Goal: Task Accomplishment & Management: Contribute content

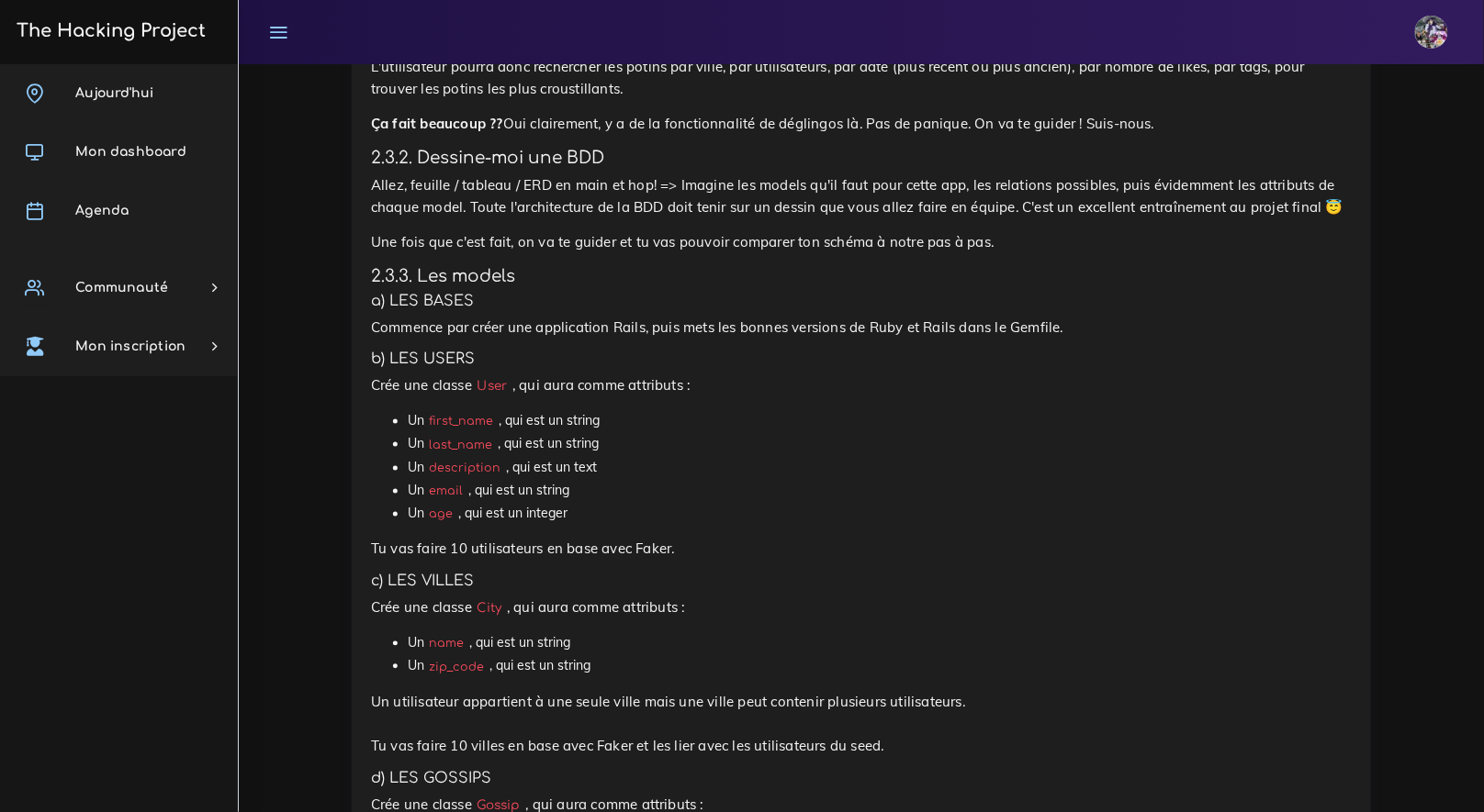
scroll to position [2975, 0]
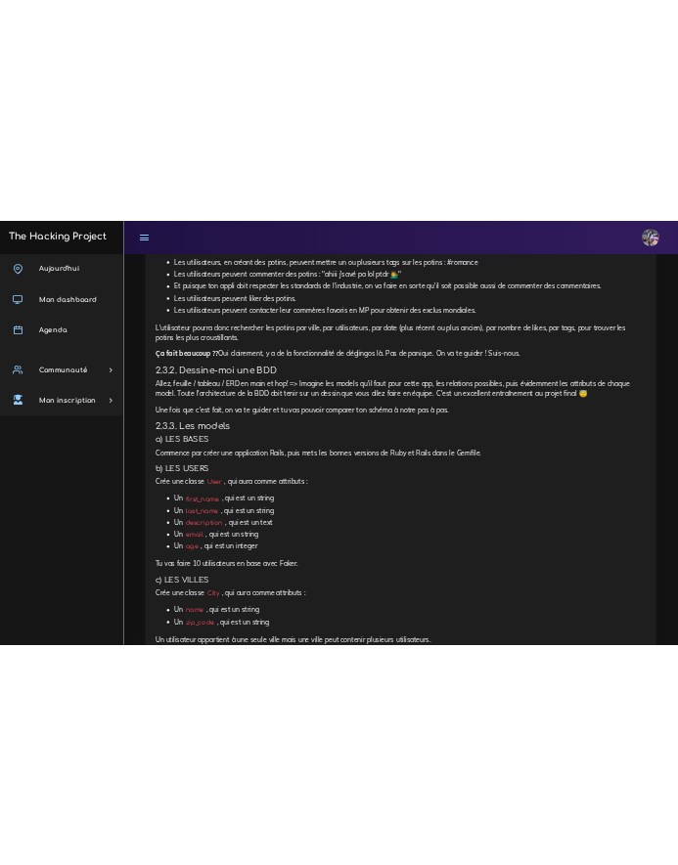
scroll to position [2826, 0]
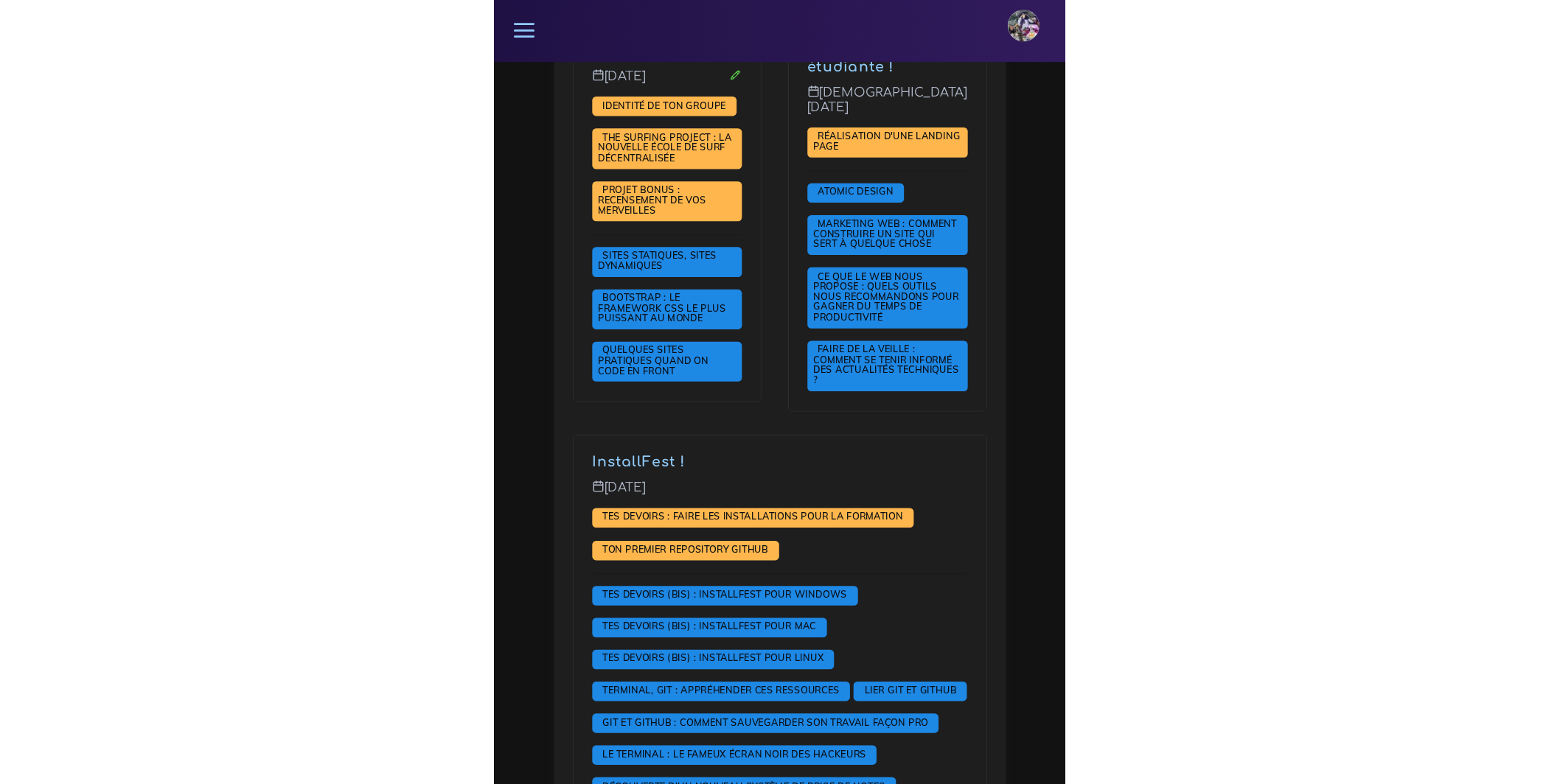
scroll to position [985, 0]
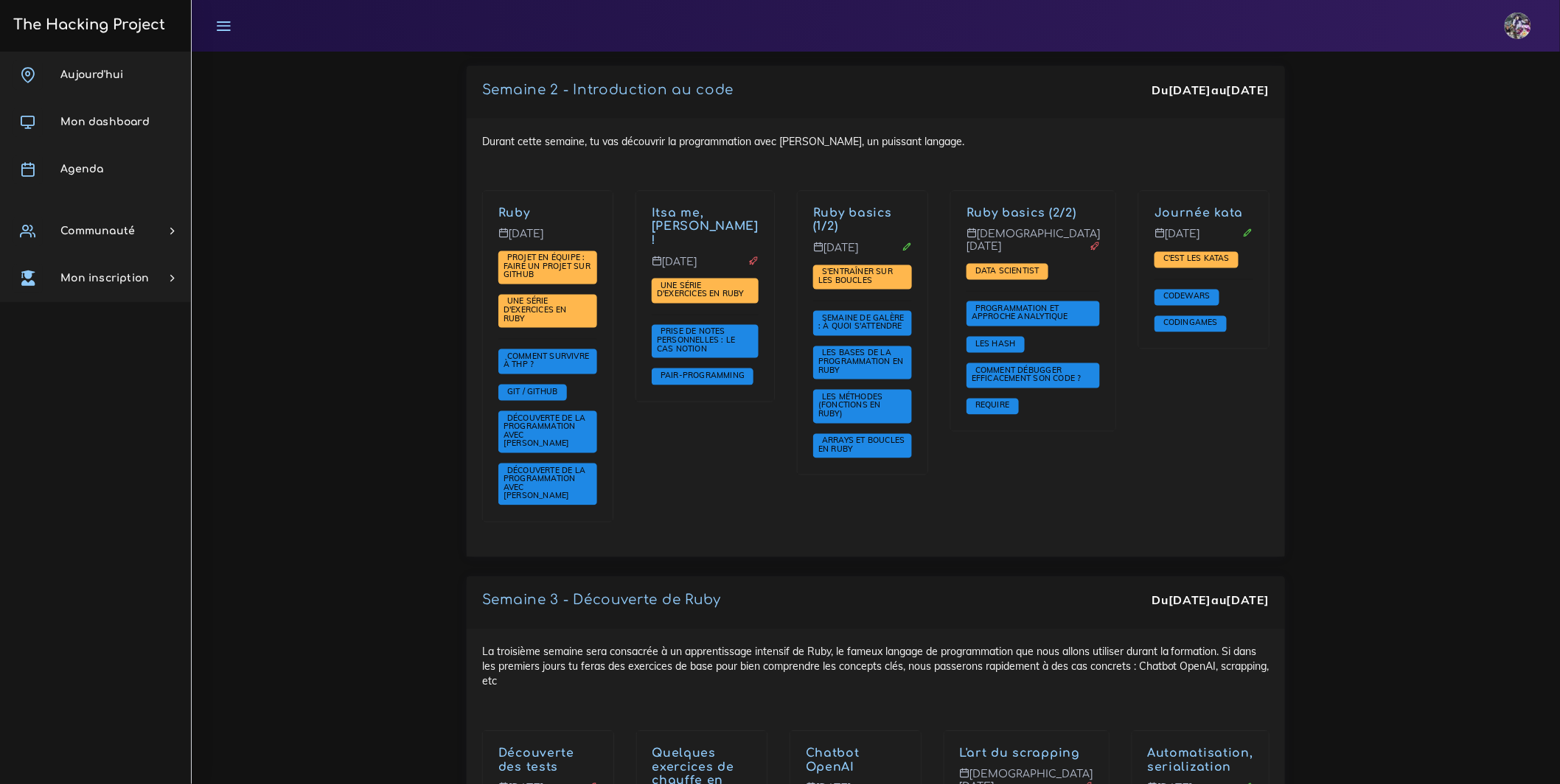
click at [127, 46] on link "The Hacking Project" at bounding box center [87, 24] width 156 height 49
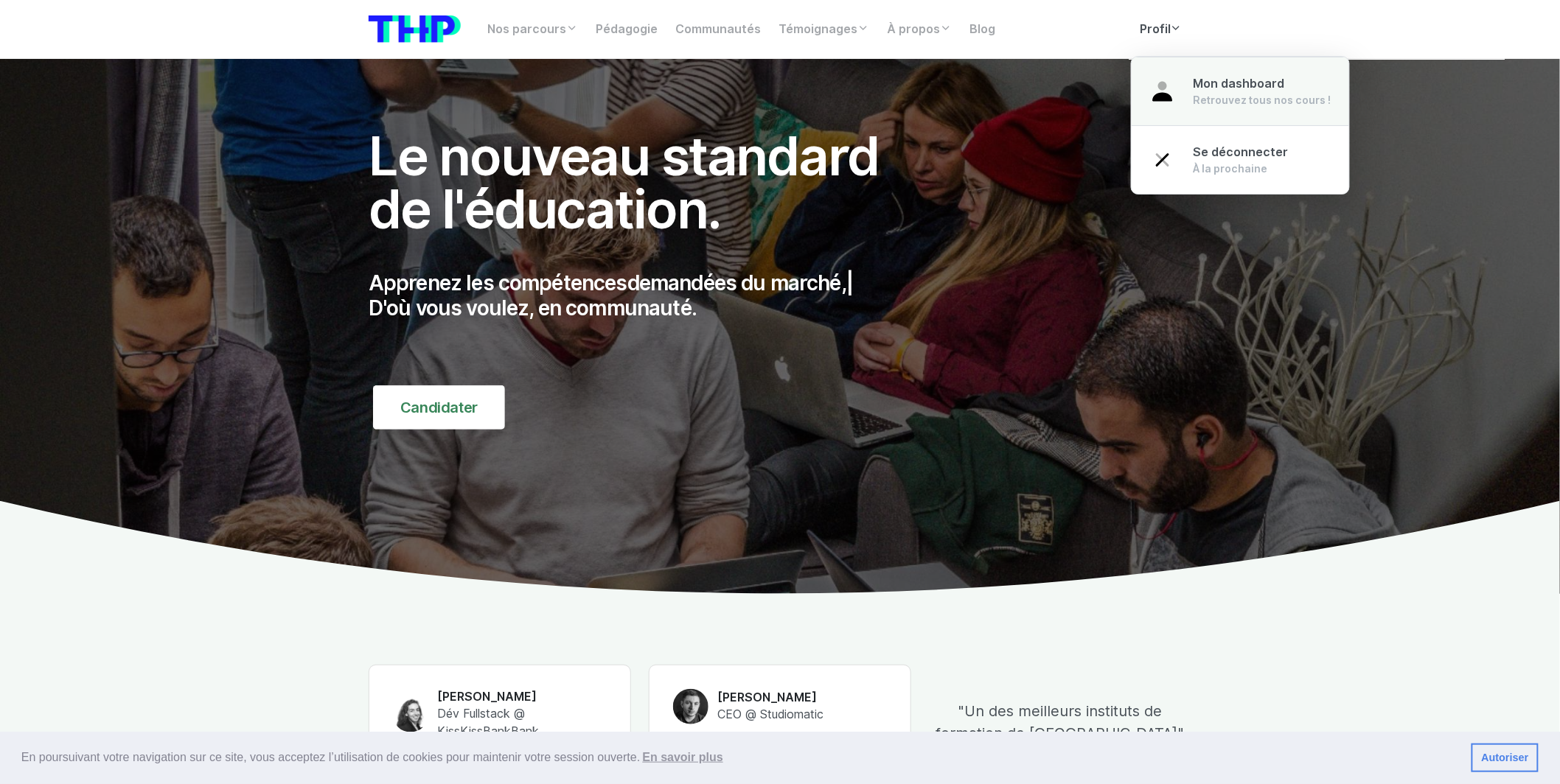
click at [1195, 94] on div "Retrouvez tous nos cours !" at bounding box center [1262, 100] width 138 height 15
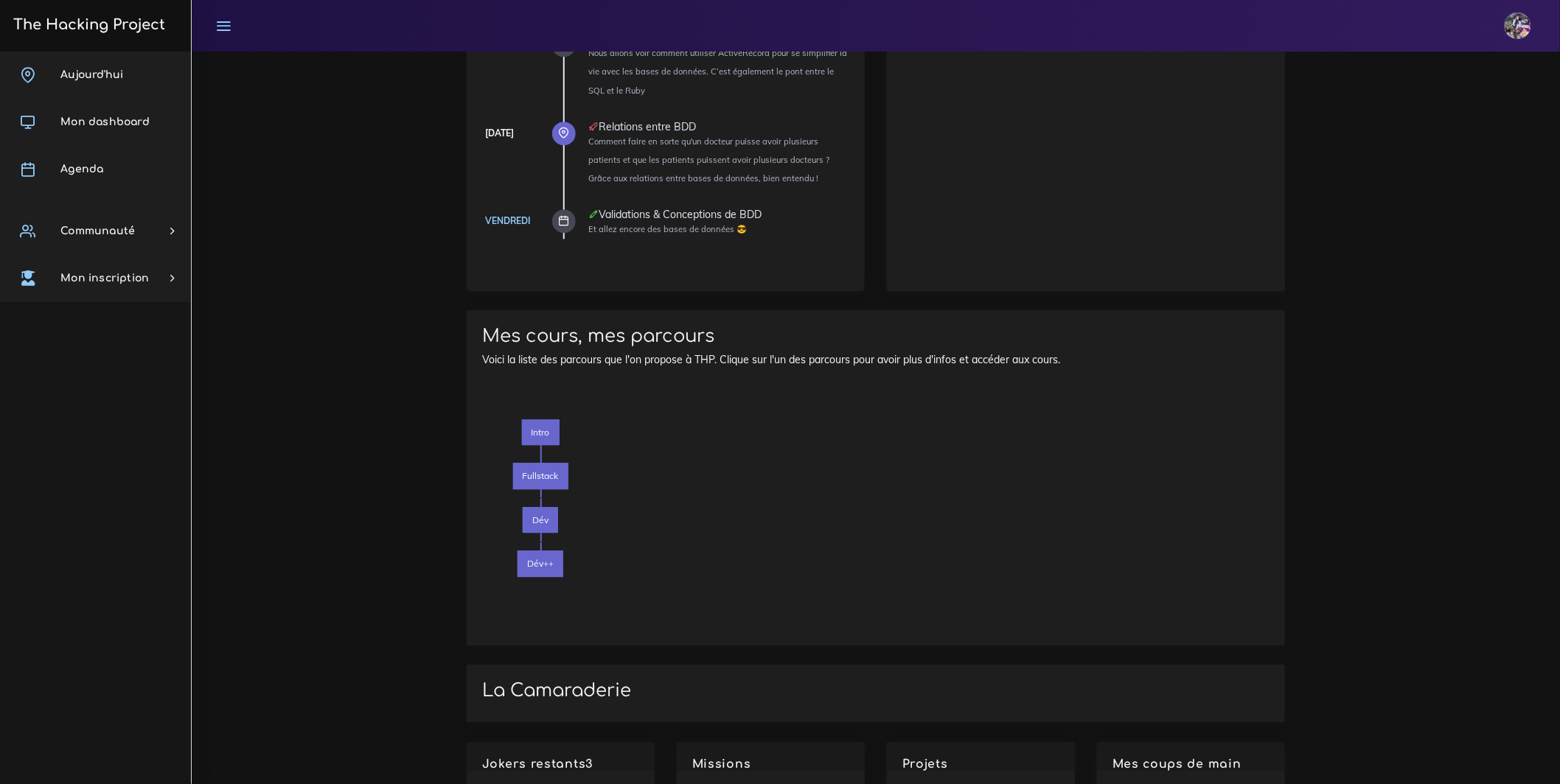
scroll to position [1748, 0]
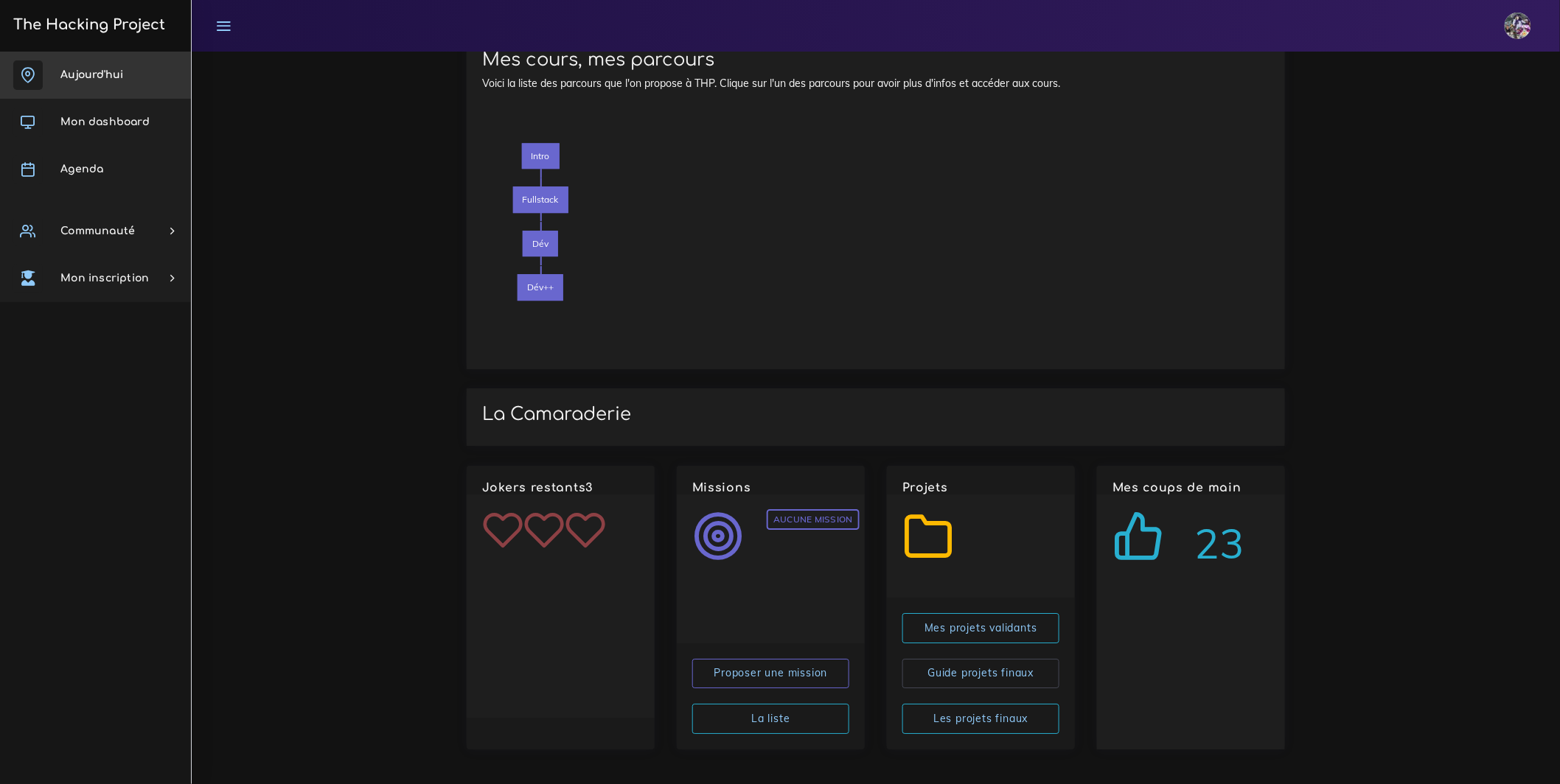
click at [105, 87] on link "Aujourd'hui" at bounding box center [95, 75] width 191 height 47
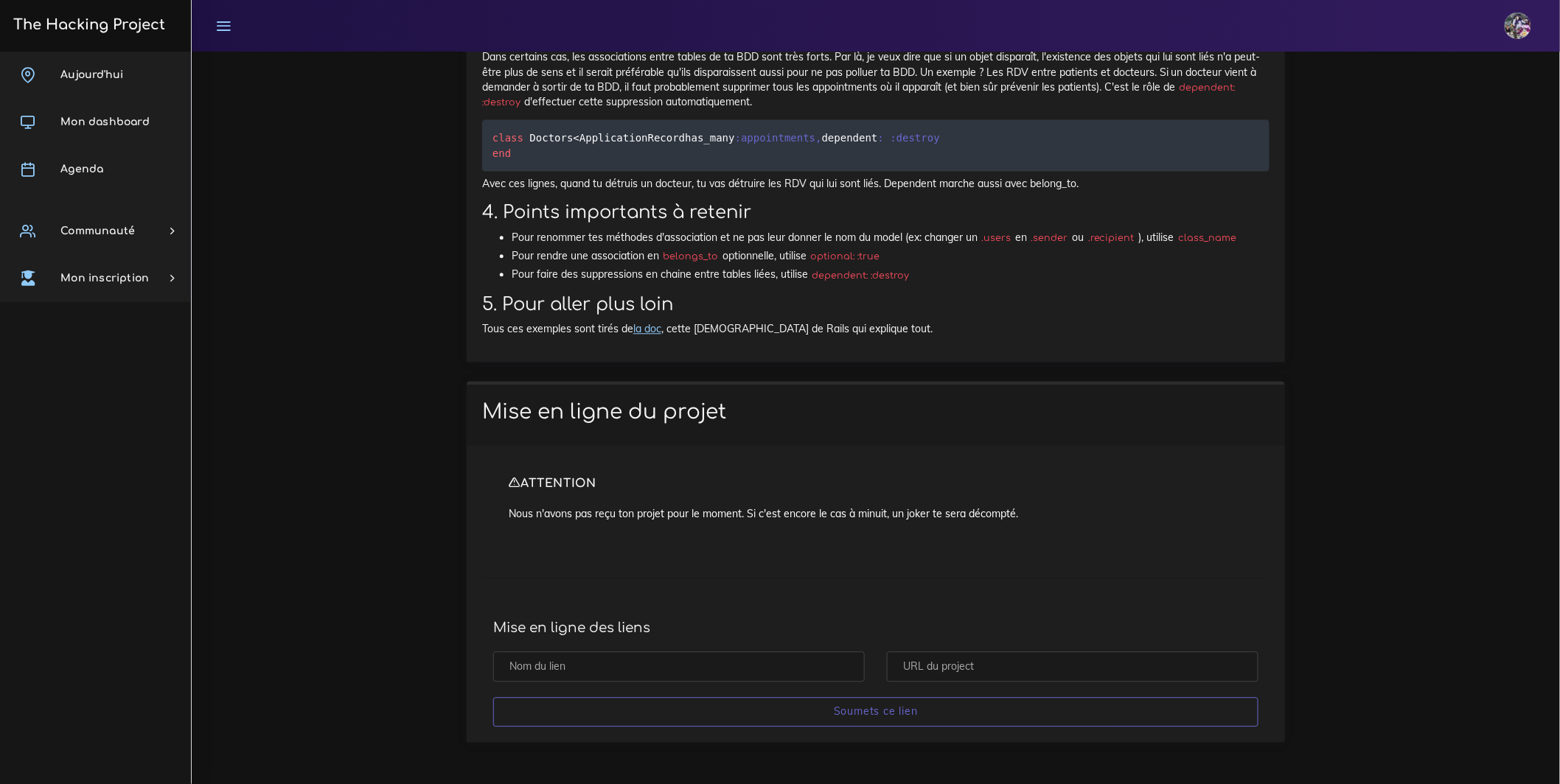
scroll to position [16134, 0]
click at [666, 667] on input "text" at bounding box center [679, 666] width 372 height 30
click at [1001, 663] on input "text" at bounding box center [1072, 666] width 372 height 30
paste input "https://github.com/Enzoulette-94/BDD"
type input "https://github.com/Enzoulette-94/BDD"
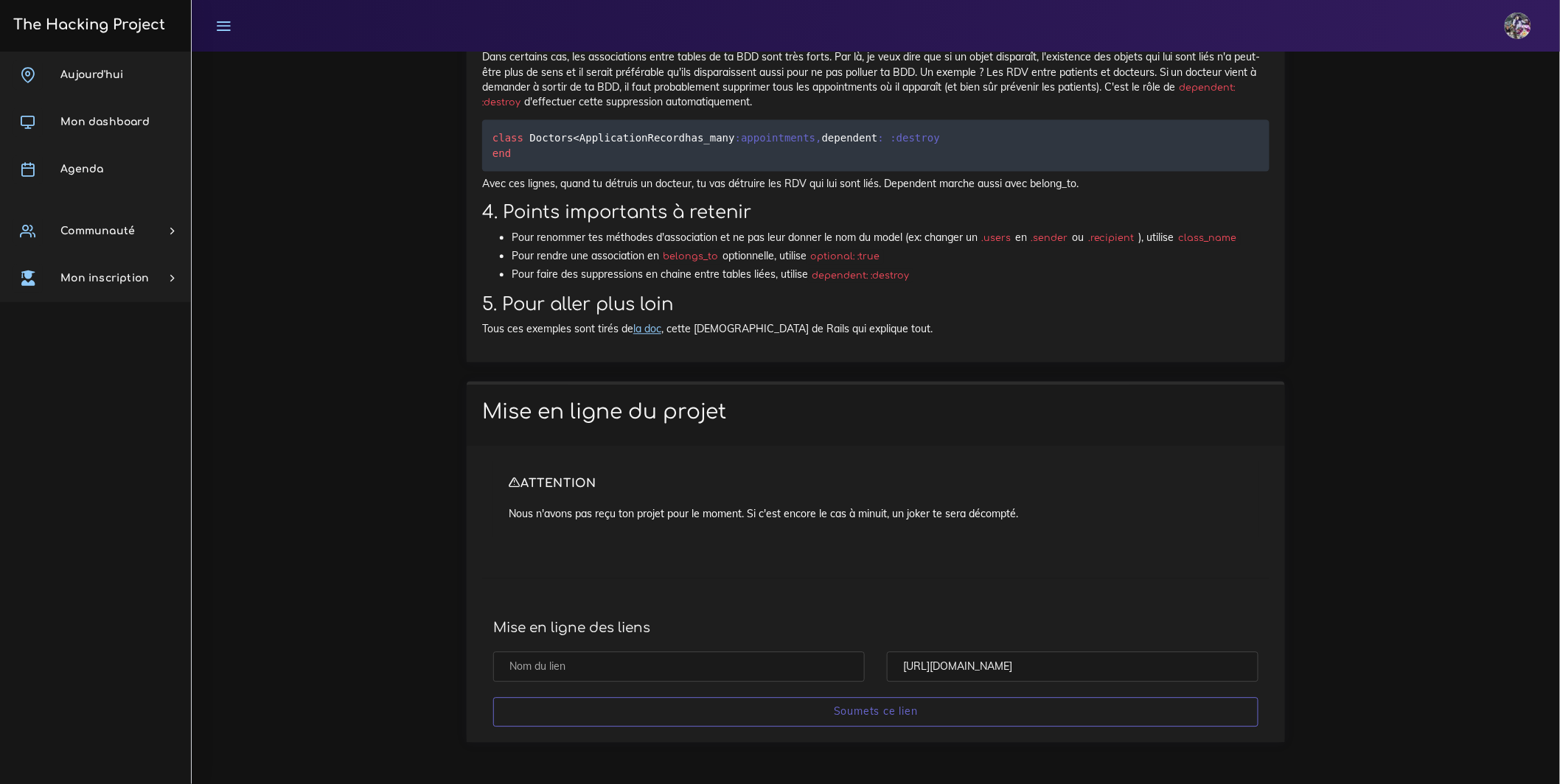
click at [764, 660] on input "text" at bounding box center [679, 666] width 372 height 30
type input "J"
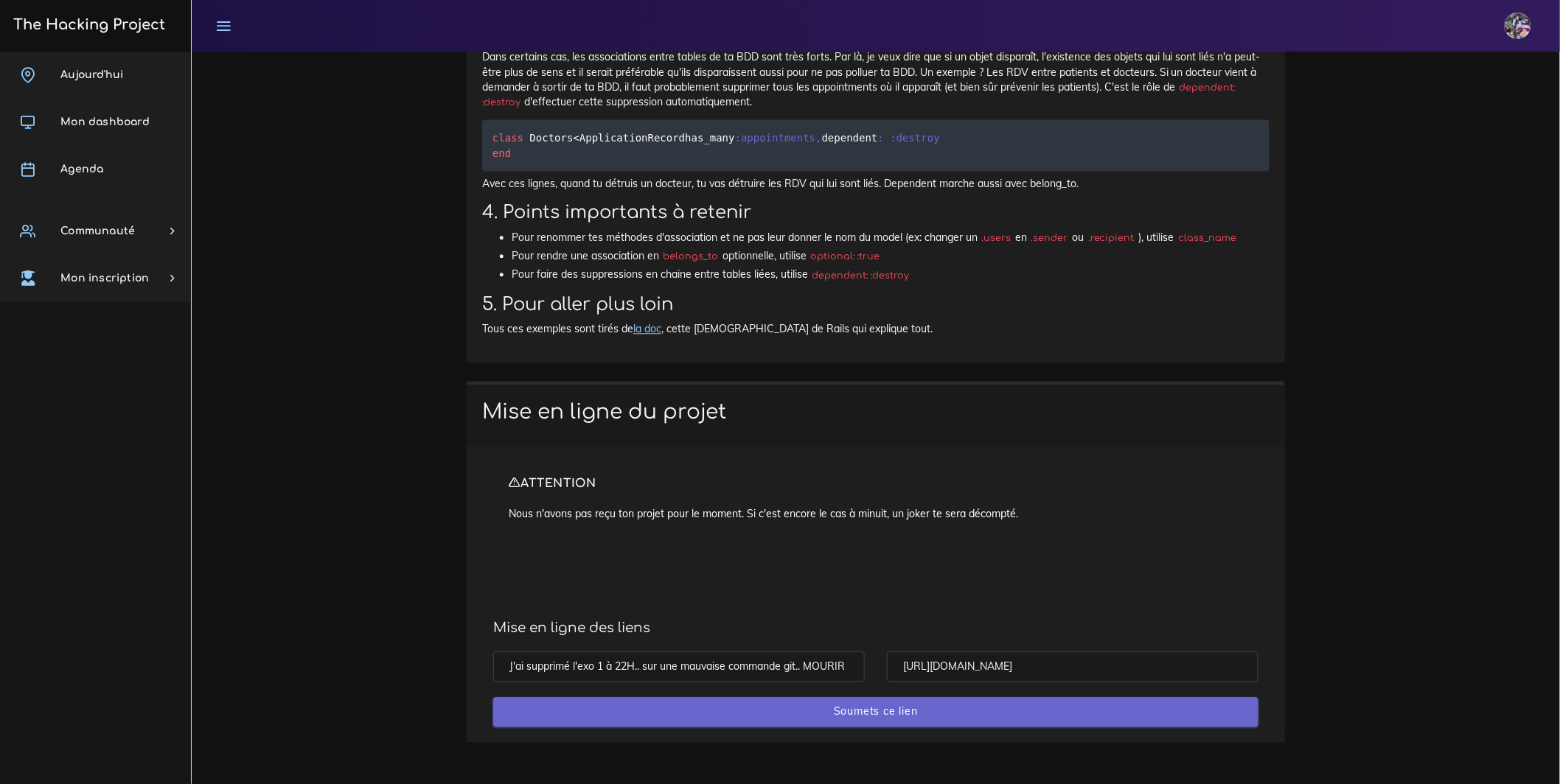
type input "J'ai supprimé l'exo 1 à 22H.. sur une mauvaise commande git.. MOURIR"
click at [1154, 713] on input "Soumets ce lien" at bounding box center [875, 712] width 765 height 30
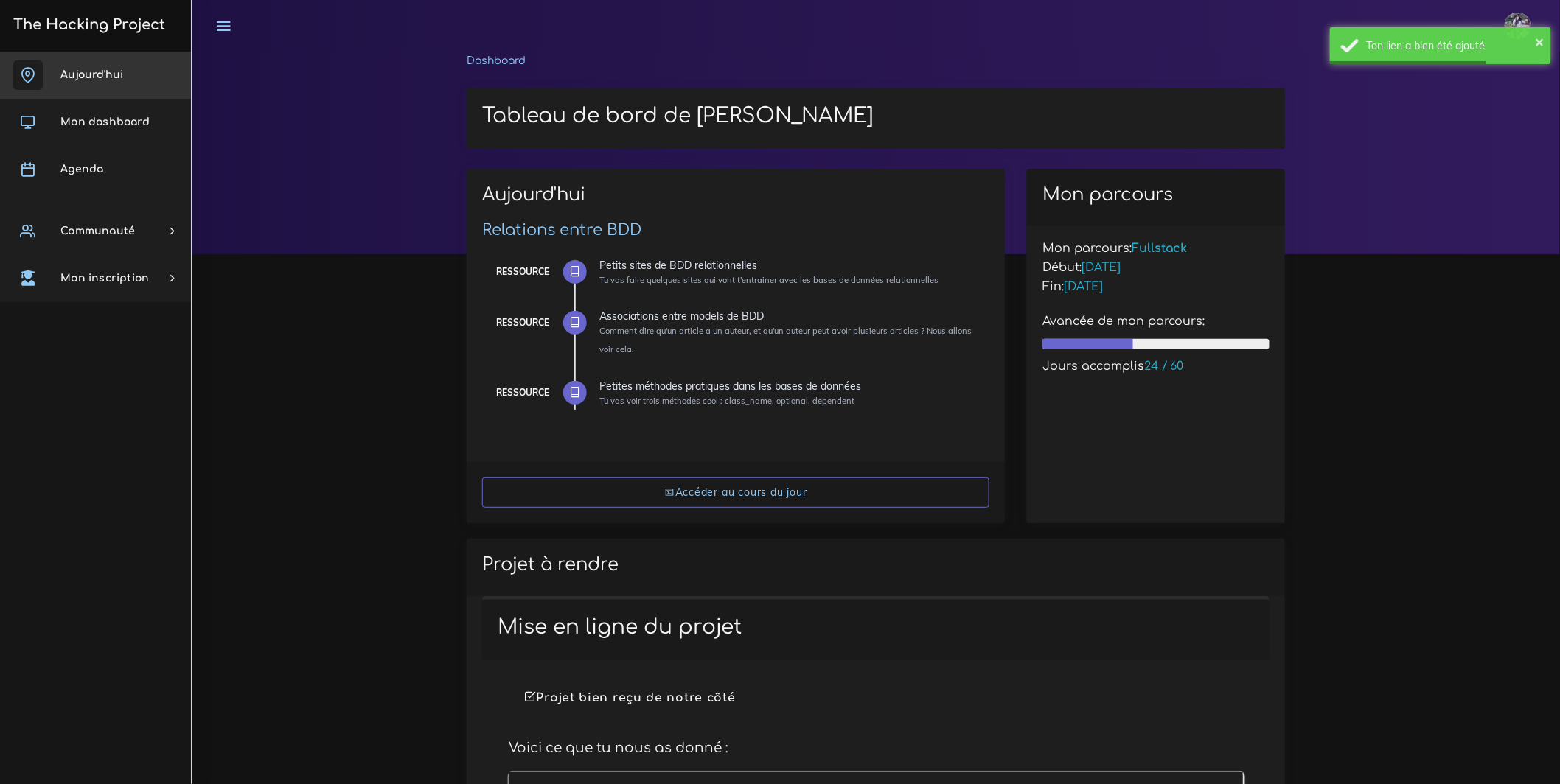
click at [139, 69] on link "Aujourd'hui" at bounding box center [95, 75] width 191 height 47
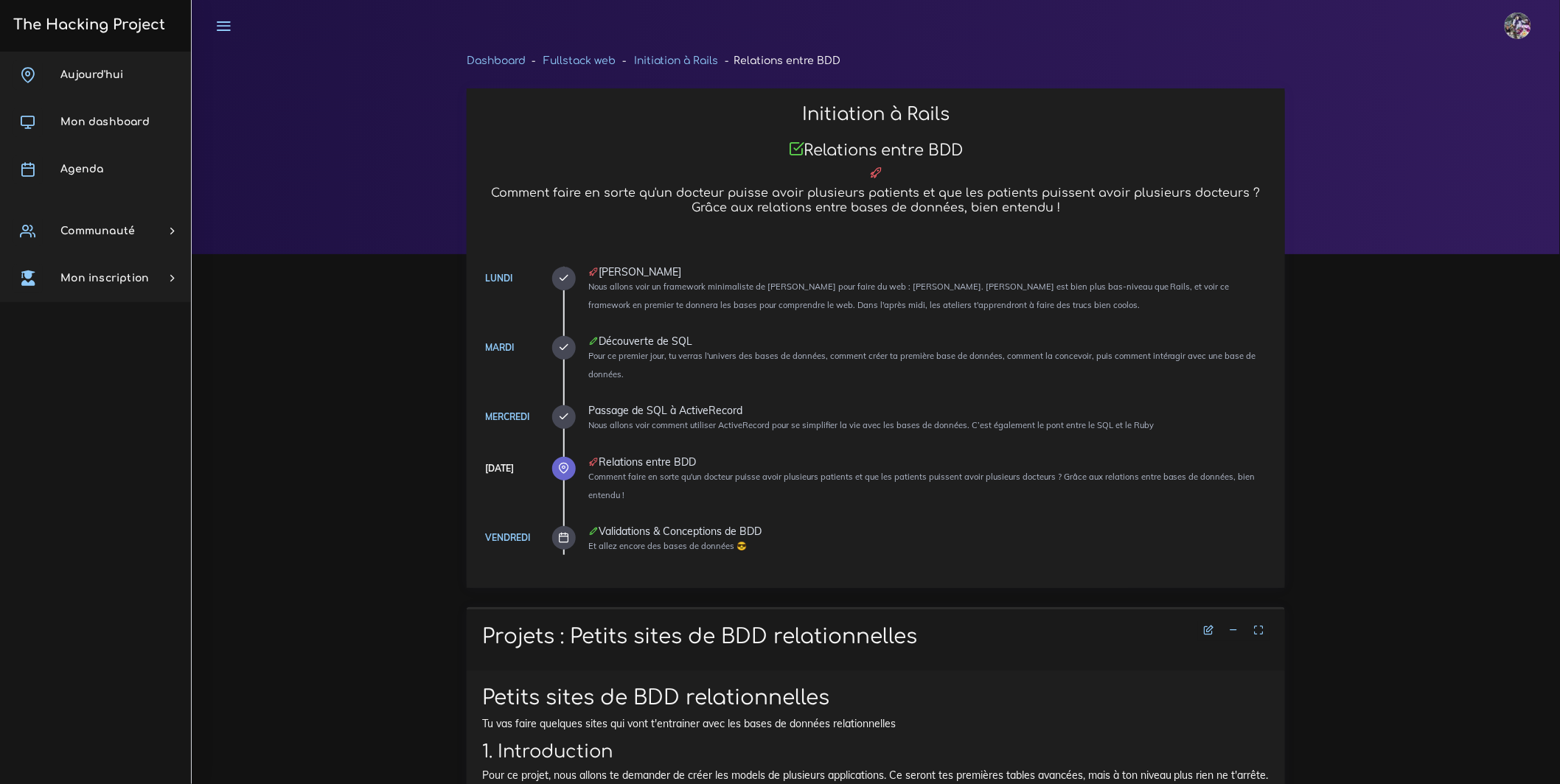
click at [129, 43] on link "The Hacking Project" at bounding box center [87, 24] width 156 height 49
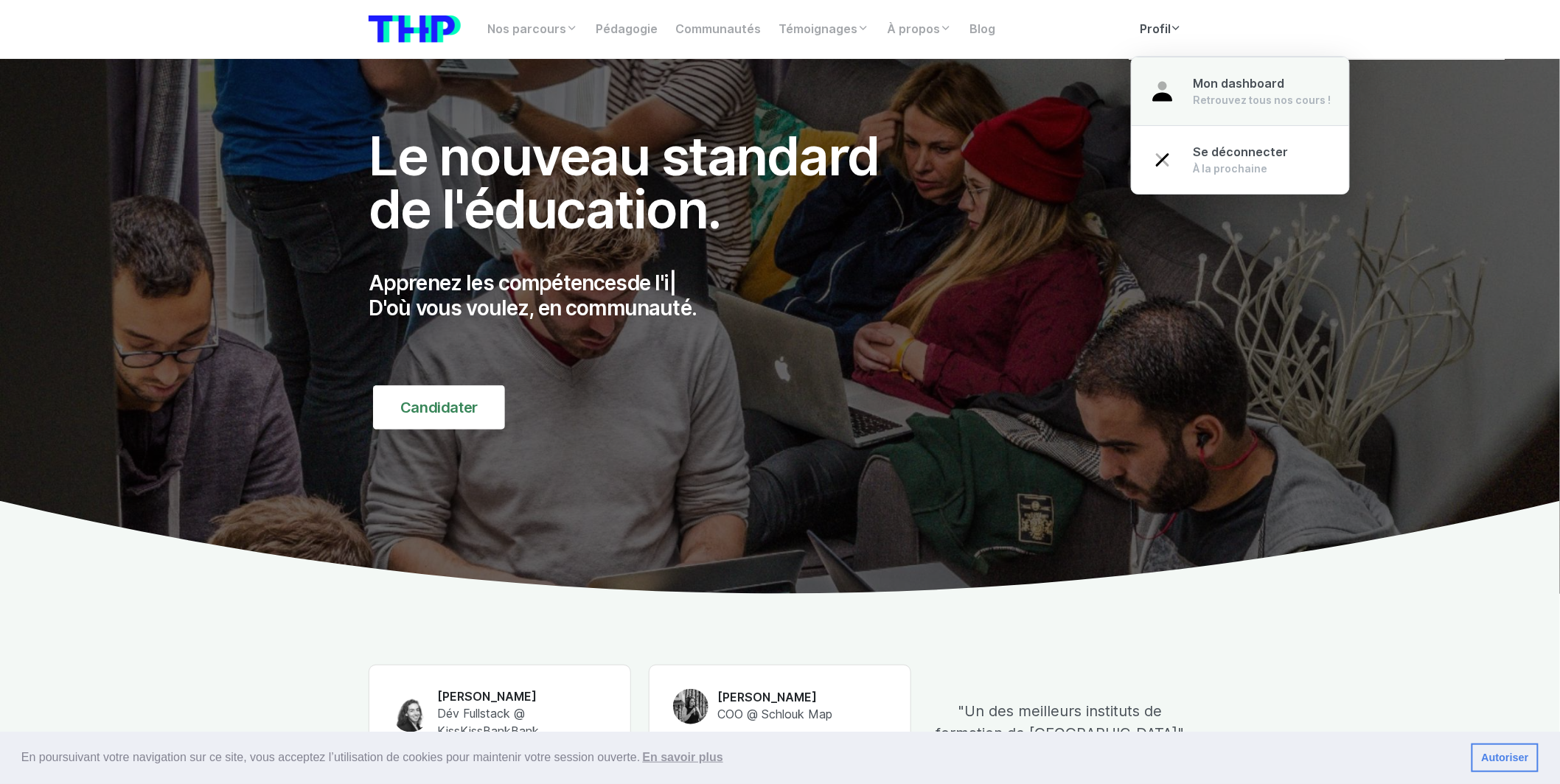
click at [1183, 94] on link "Mon dashboard Retrouvez tous nos cours !" at bounding box center [1240, 91] width 217 height 69
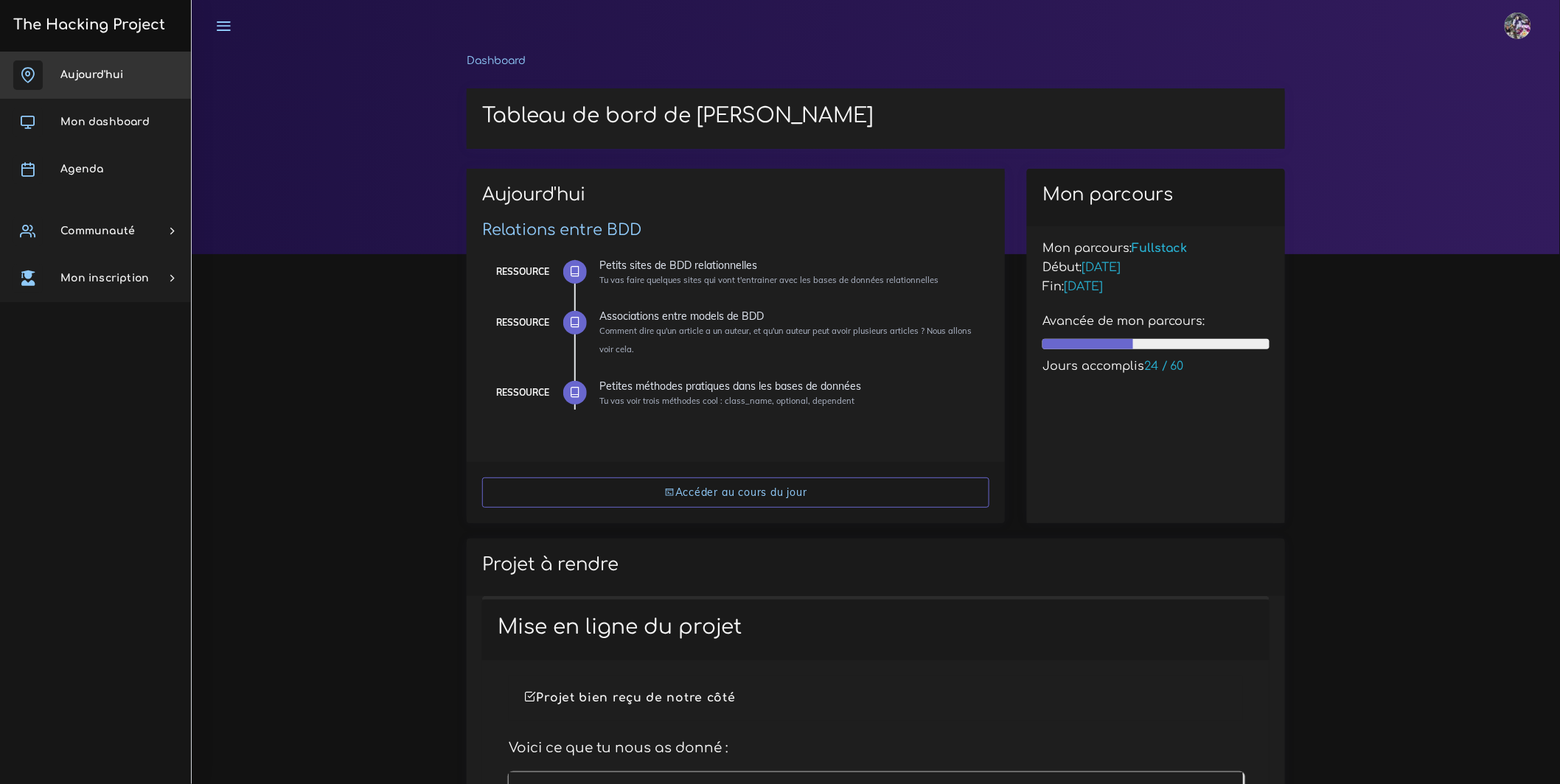
click at [124, 66] on link "Aujourd'hui" at bounding box center [95, 75] width 191 height 47
click at [66, 65] on link "Aujourd'hui" at bounding box center [95, 75] width 191 height 47
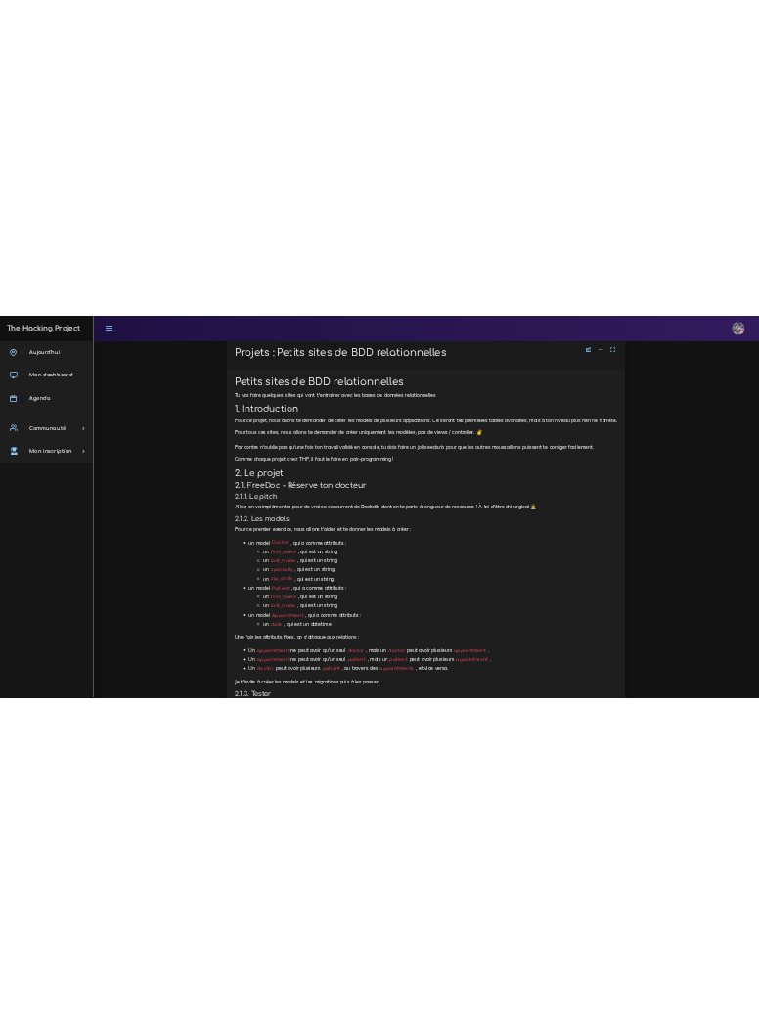
scroll to position [1443, 0]
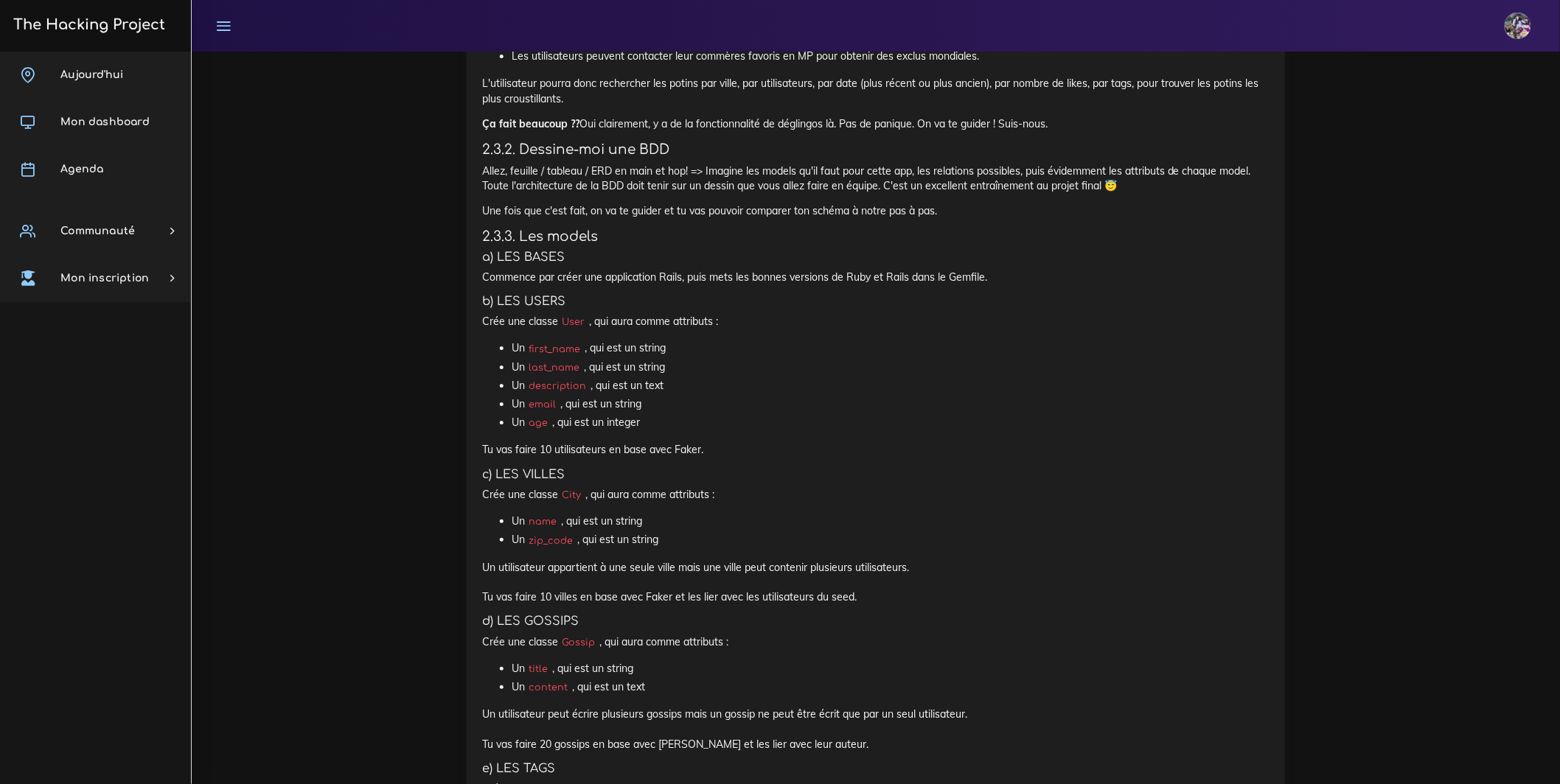
scroll to position [2169, 0]
click at [7, 30] on div "The Hacking Project" at bounding box center [96, 26] width 192 height 51
click at [0, 32] on div "The Hacking Project" at bounding box center [96, 26] width 192 height 51
click at [0, 54] on link "Aujourd'hui" at bounding box center [95, 75] width 191 height 47
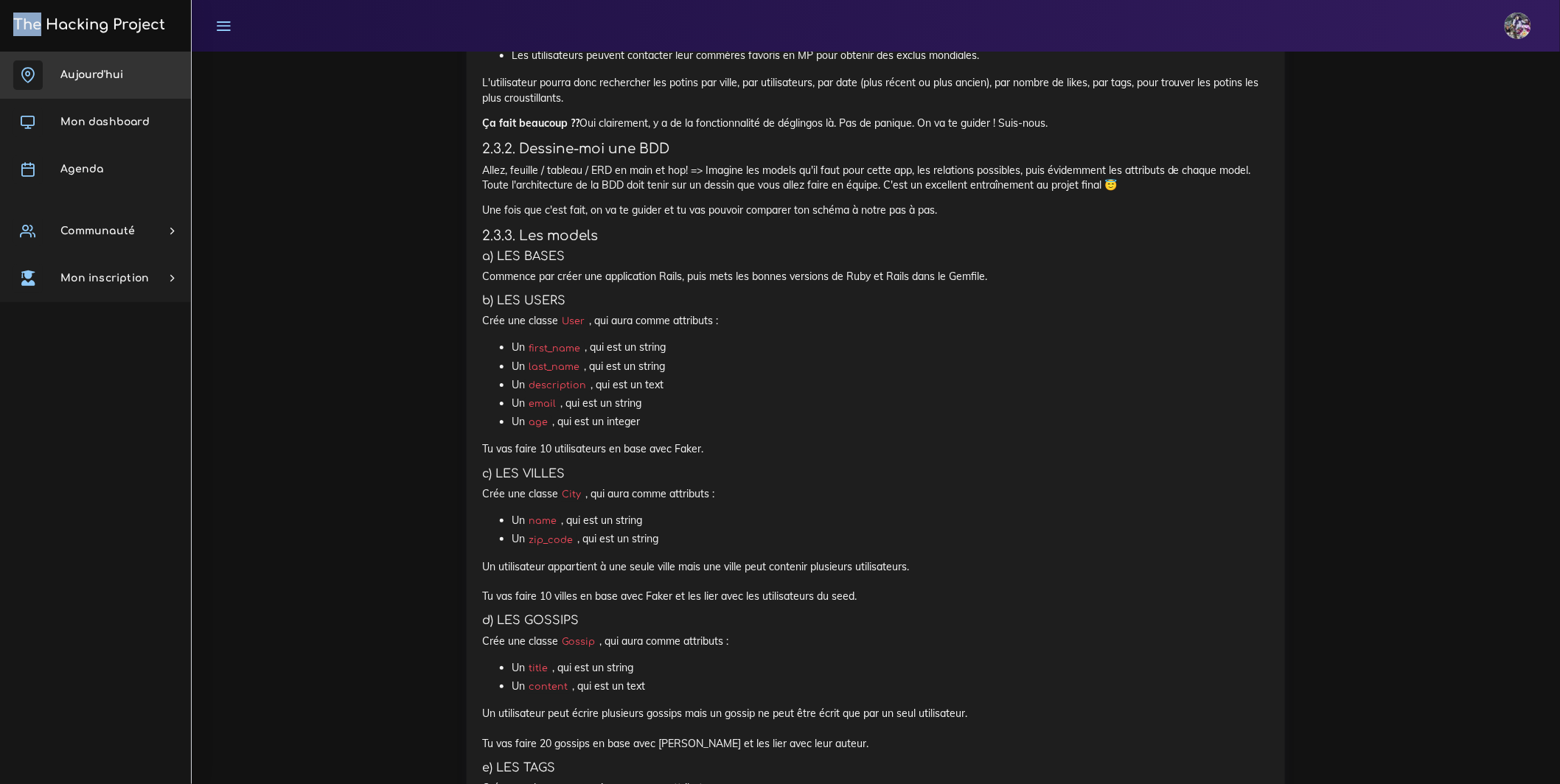
click at [0, 54] on link "Aujourd'hui" at bounding box center [95, 75] width 191 height 47
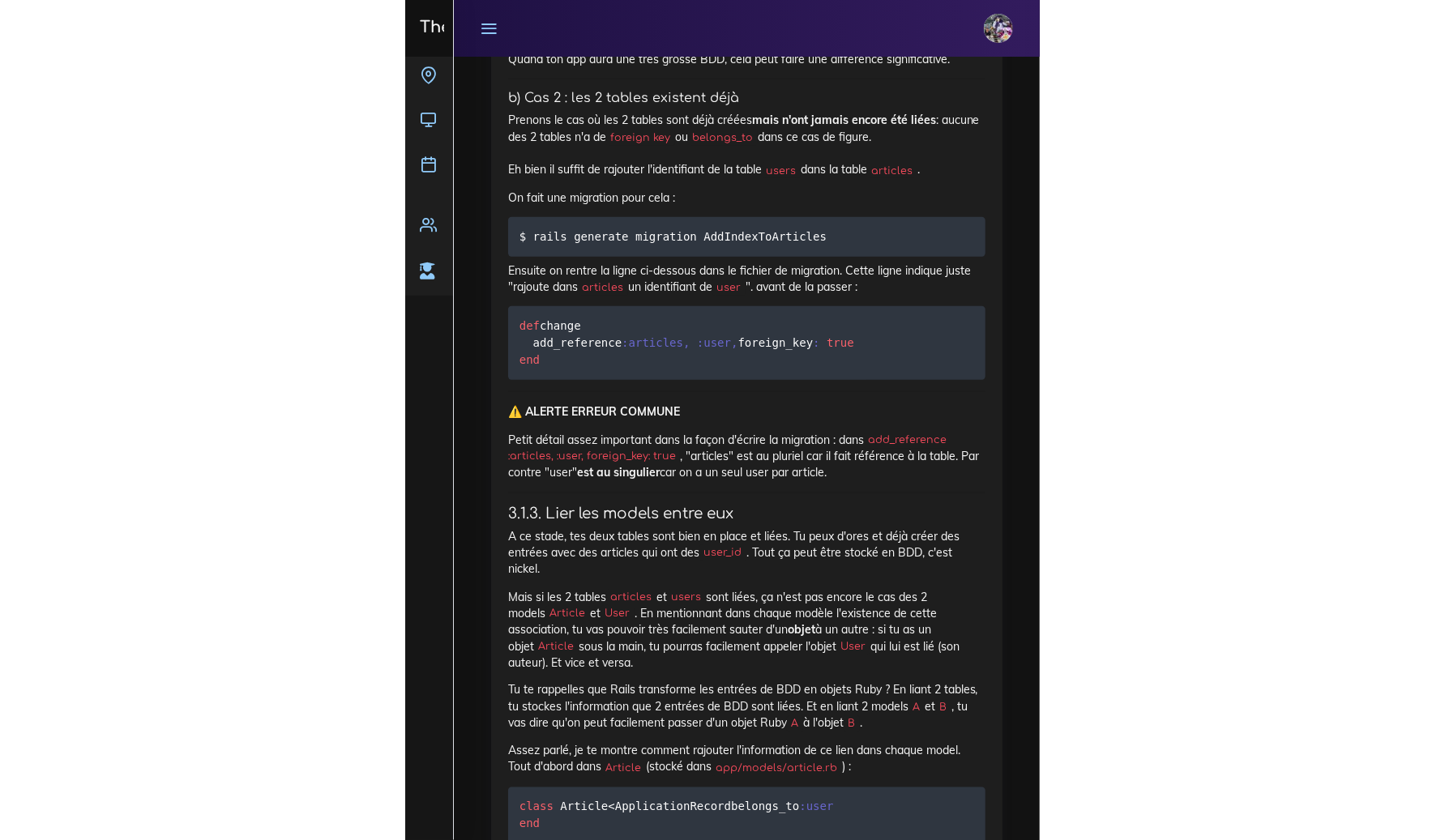
scroll to position [7871, 0]
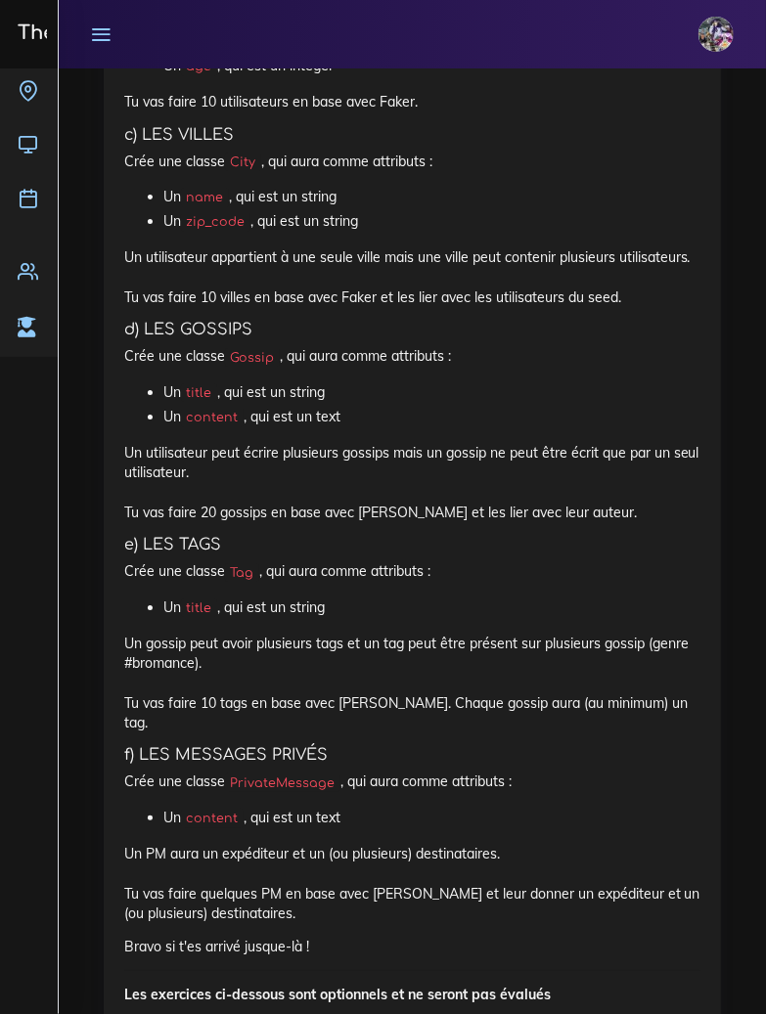
scroll to position [4245, 0]
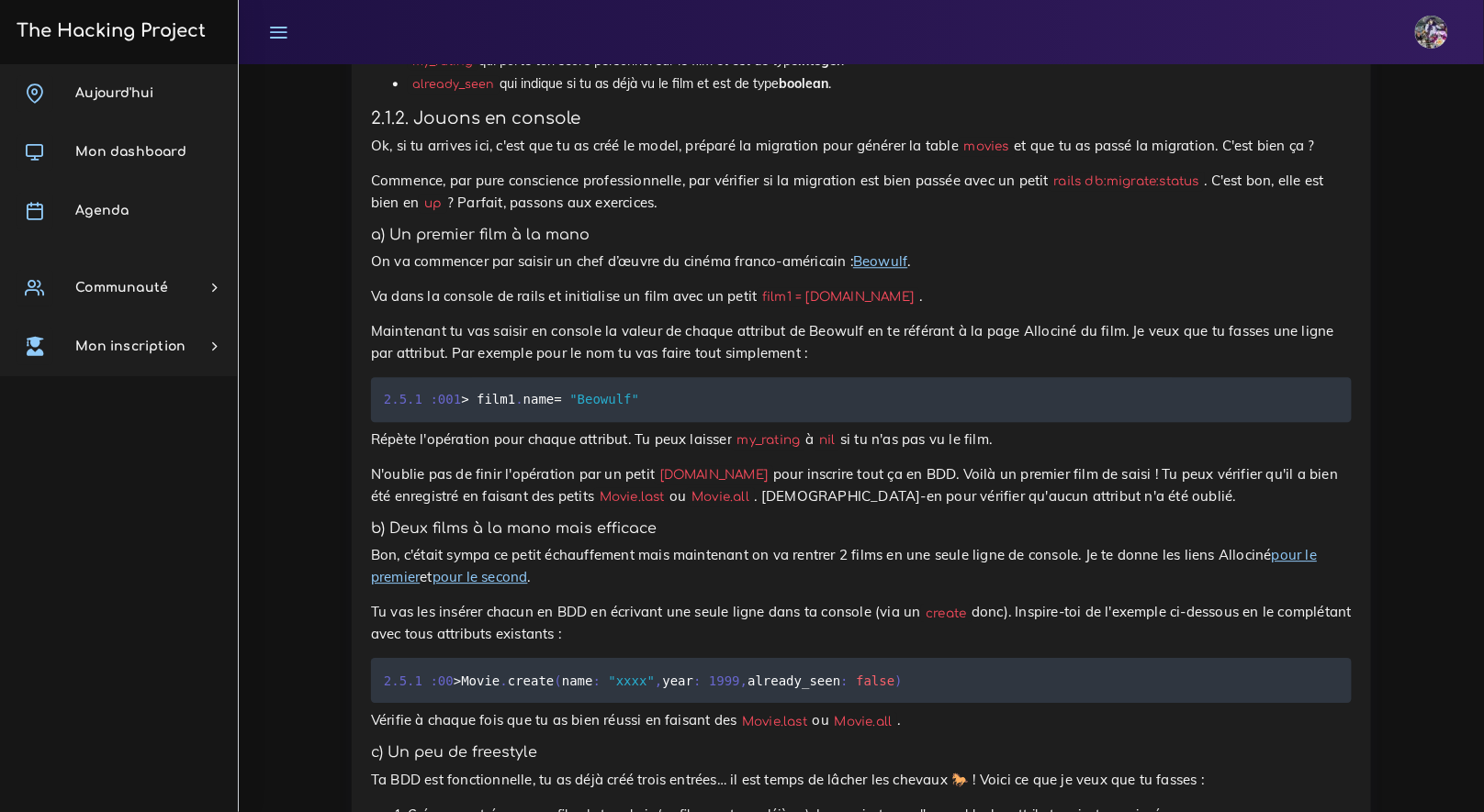
scroll to position [1301, 0]
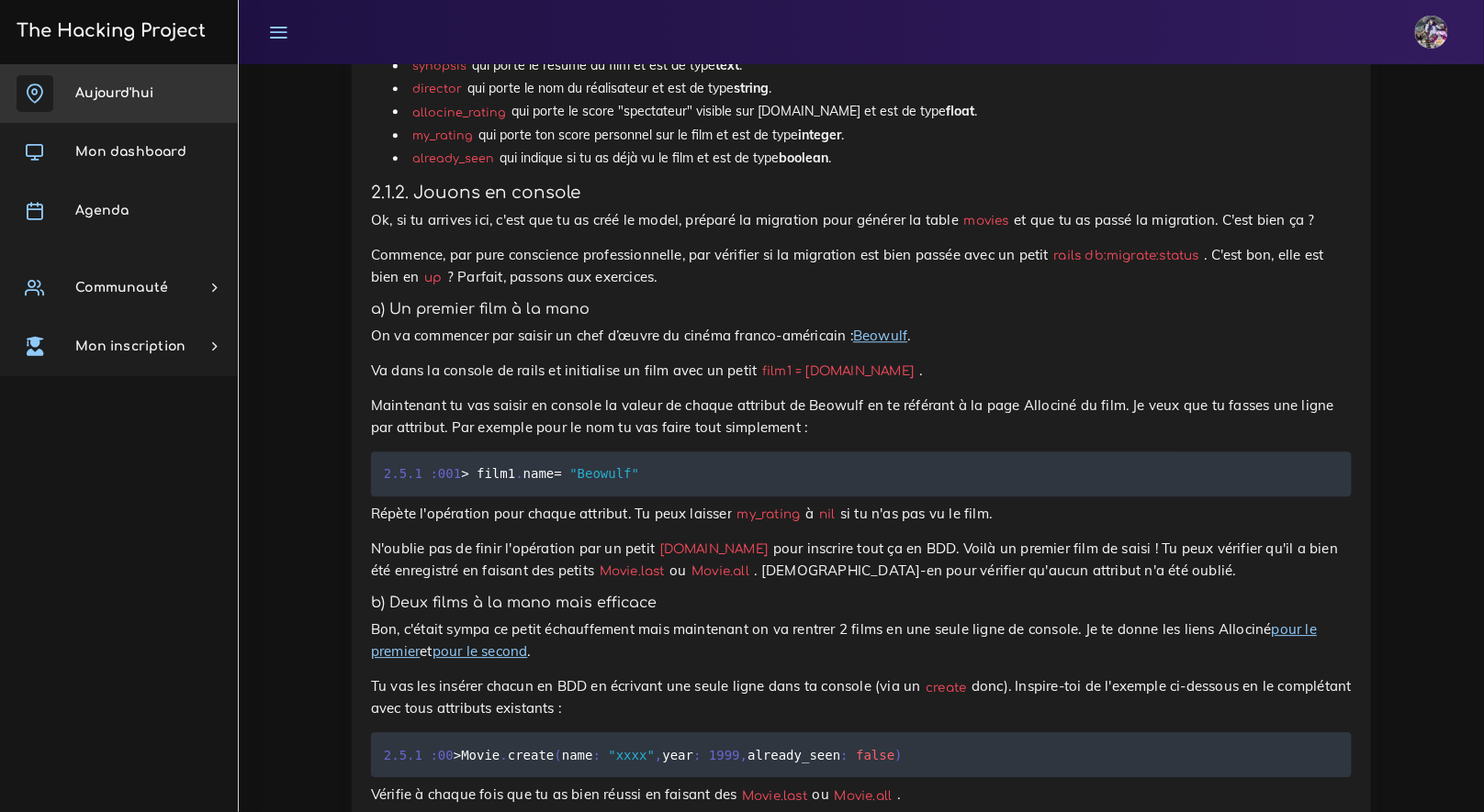
click at [119, 84] on link "Aujourd'hui" at bounding box center [118, 93] width 238 height 59
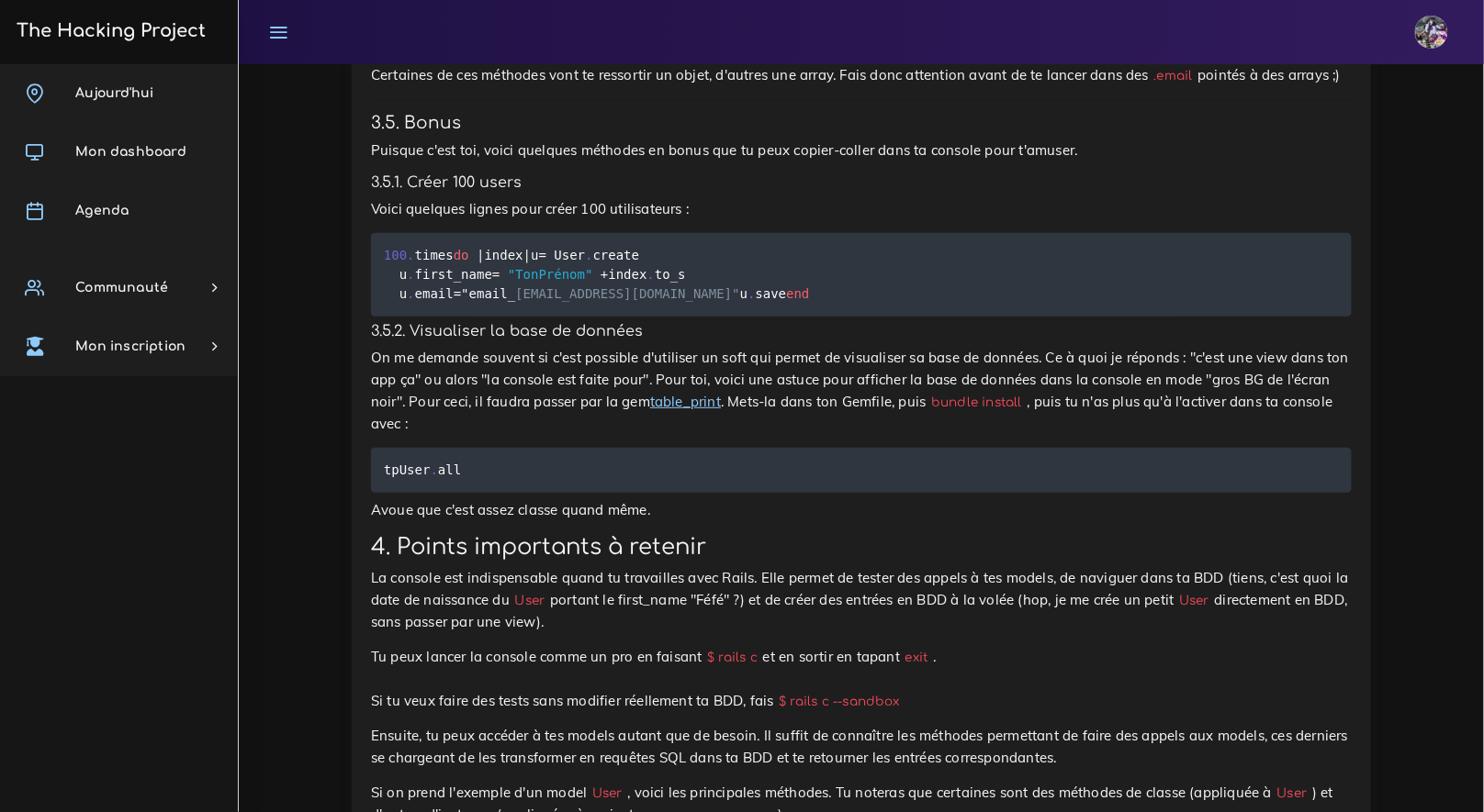
scroll to position [19079, 0]
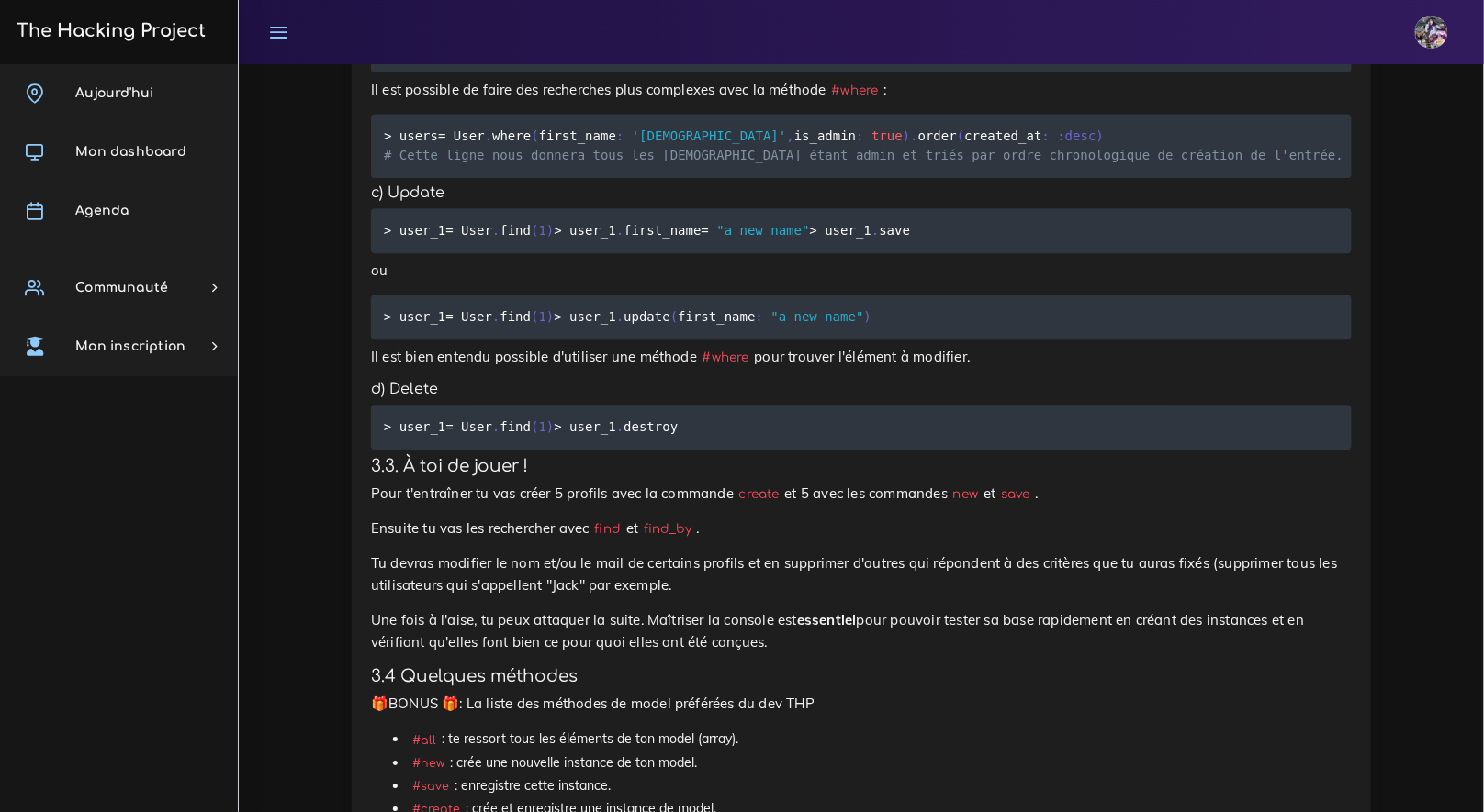
click at [142, 38] on h3 "The Hacking Project" at bounding box center [108, 31] width 194 height 21
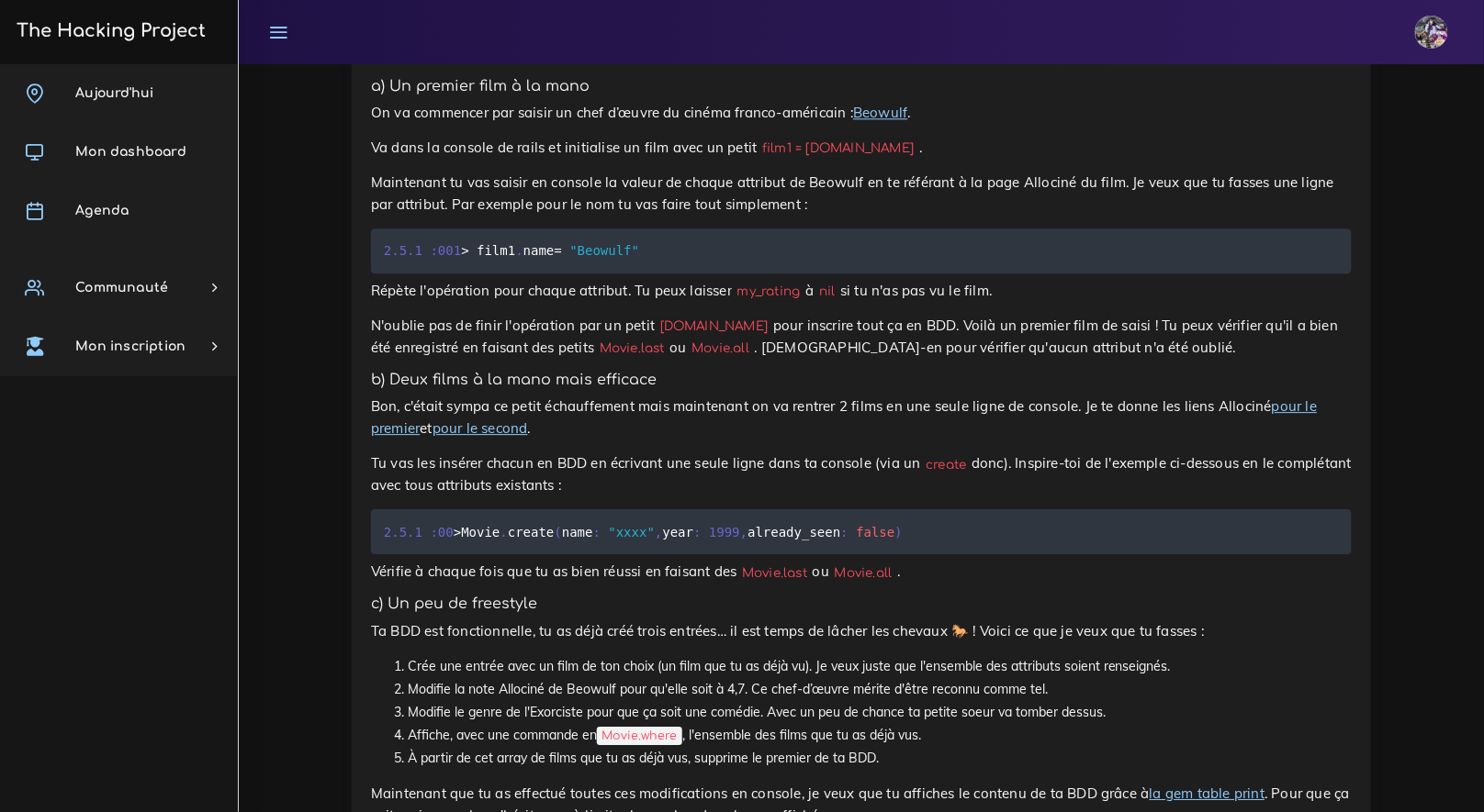
scroll to position [1038, 0]
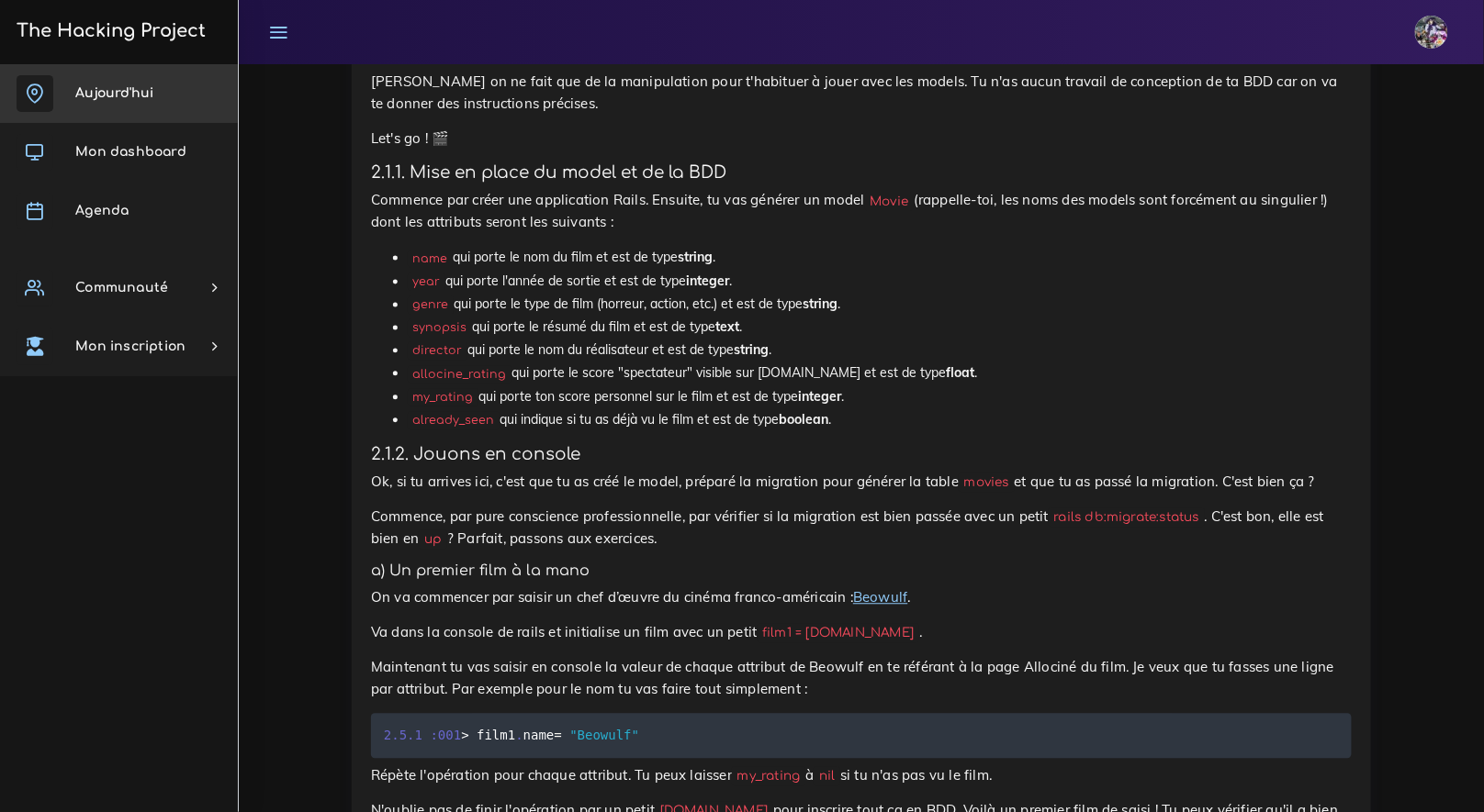
click at [195, 100] on link "Aujourd'hui" at bounding box center [118, 93] width 238 height 59
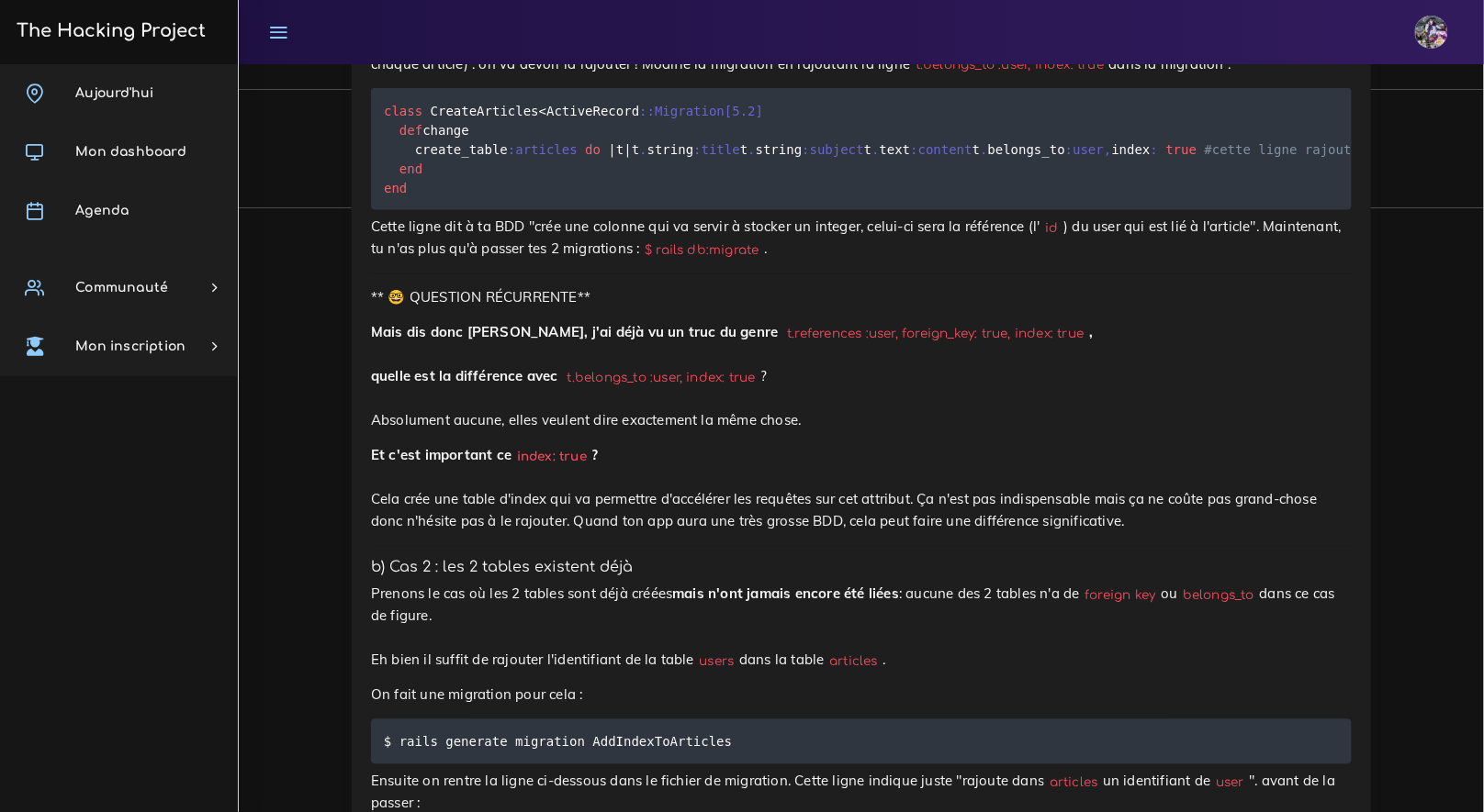
scroll to position [7601, 0]
drag, startPoint x: 1011, startPoint y: 387, endPoint x: 427, endPoint y: 383, distance: 584.0
click at [427, 210] on pre "class CreateArticles < ActiveRecord : :Migration [ 5.2 ] def change create_tabl…" at bounding box center [861, 149] width 981 height 122
click at [428, 198] on code "class CreateArticles < ActiveRecord : :Migration [ 5.2 ] def change create_tabl…" at bounding box center [1046, 150] width 1324 height 98
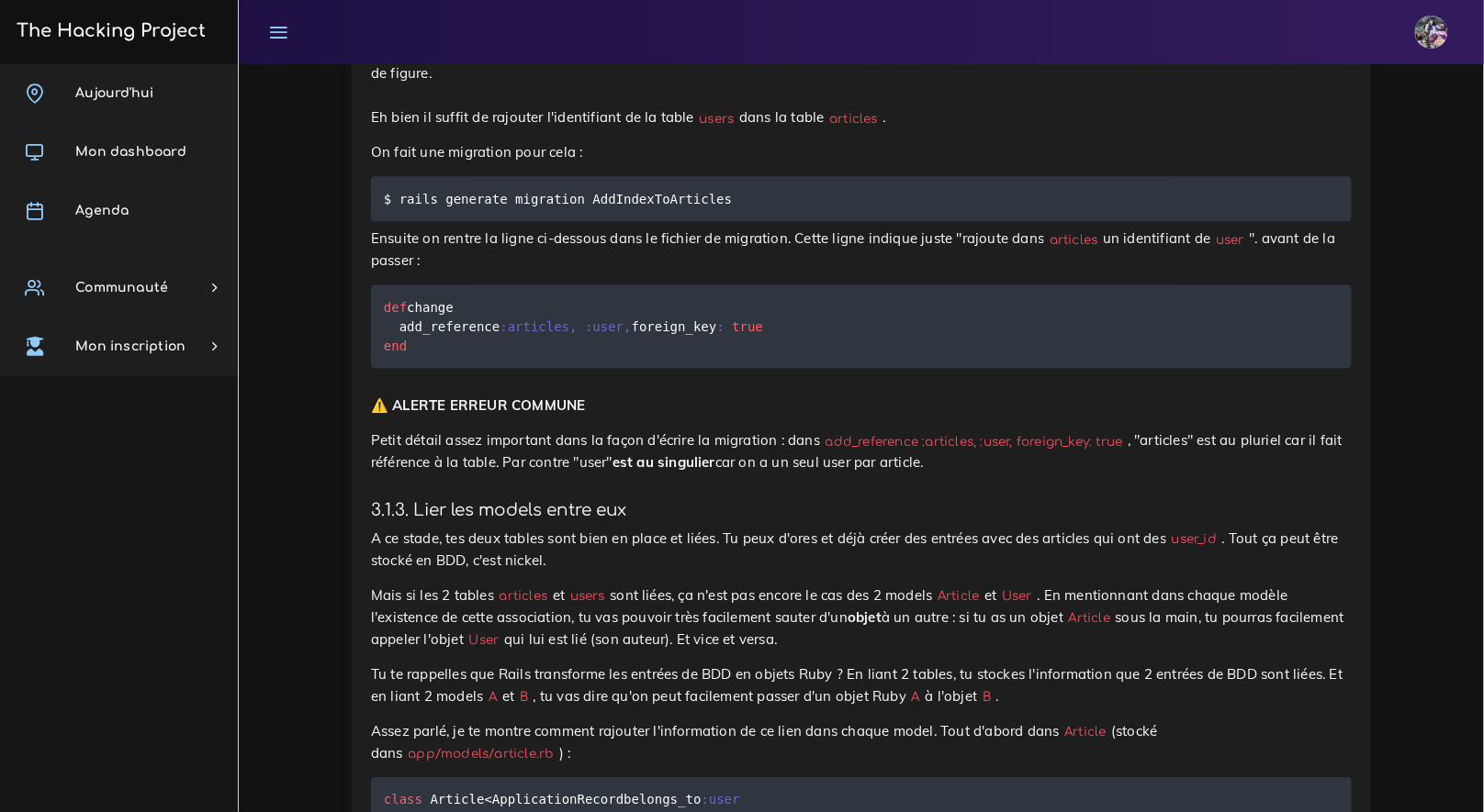
scroll to position [8168, 0]
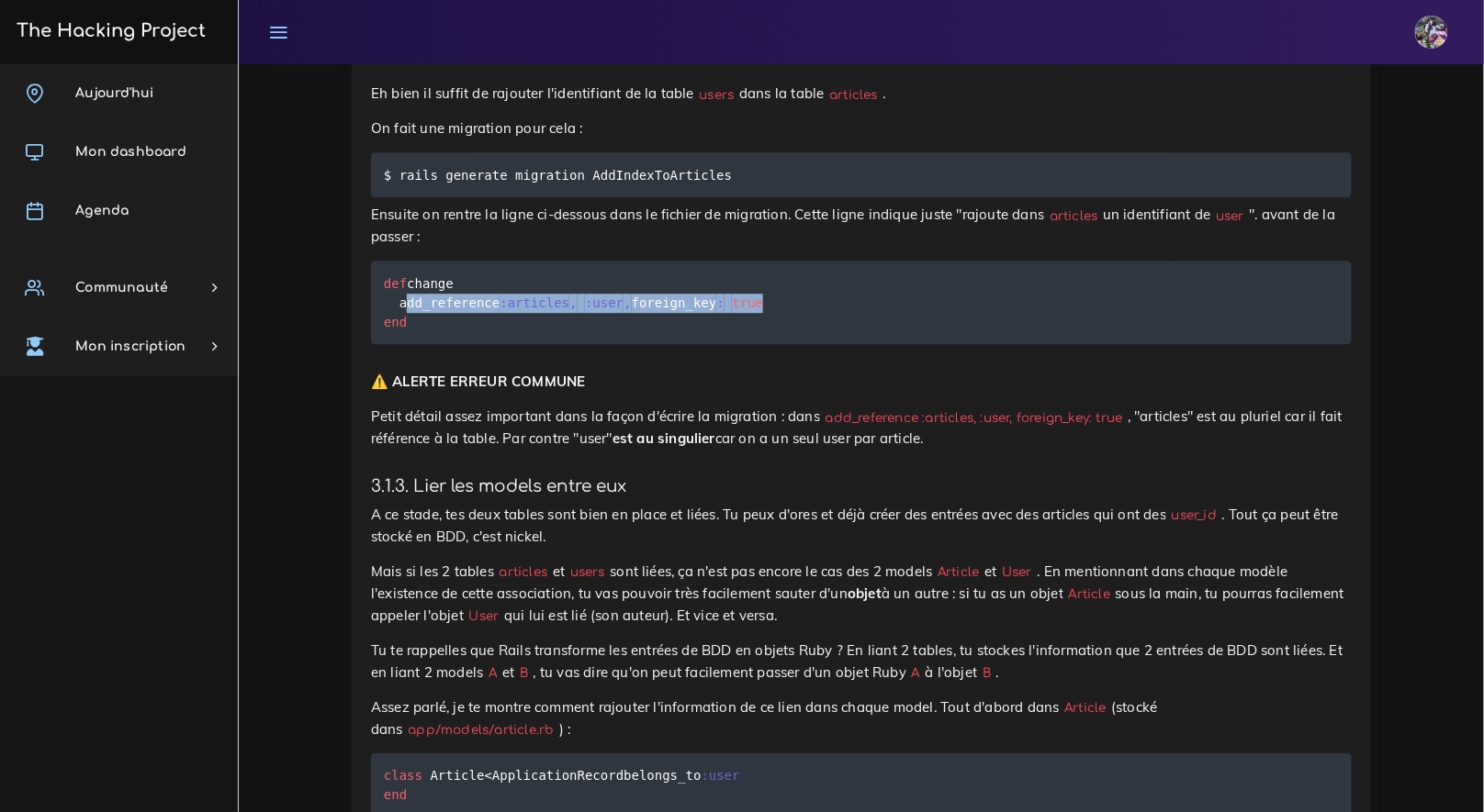
drag, startPoint x: 788, startPoint y: 590, endPoint x: 399, endPoint y: 601, distance: 389.2
click at [399, 345] on pre "def change add_reference :articles , :user , foreign_key : true end" at bounding box center [861, 302] width 981 height 84
copy code "add_reference :articles , :user , foreign_key : true"
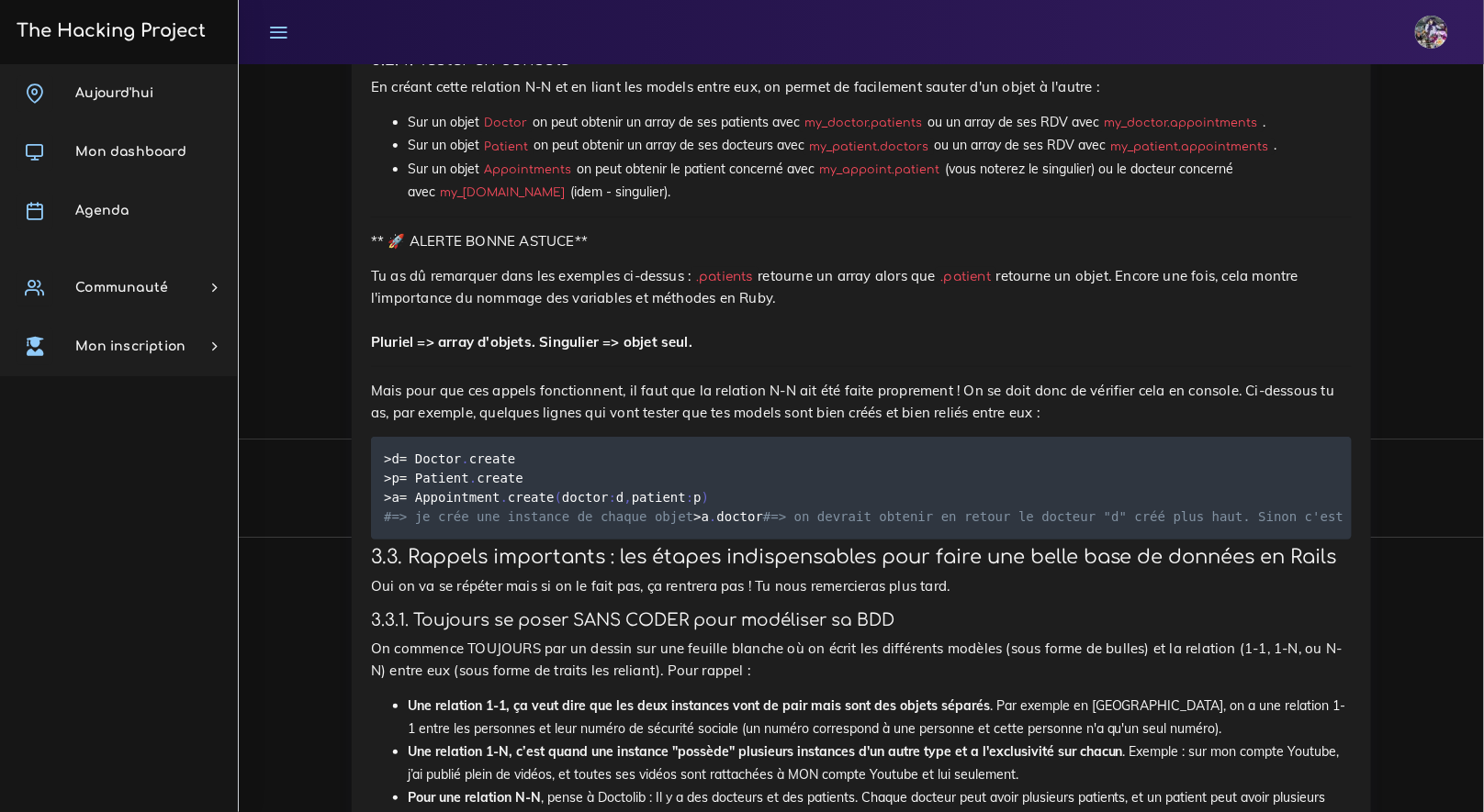
scroll to position [13411, 0]
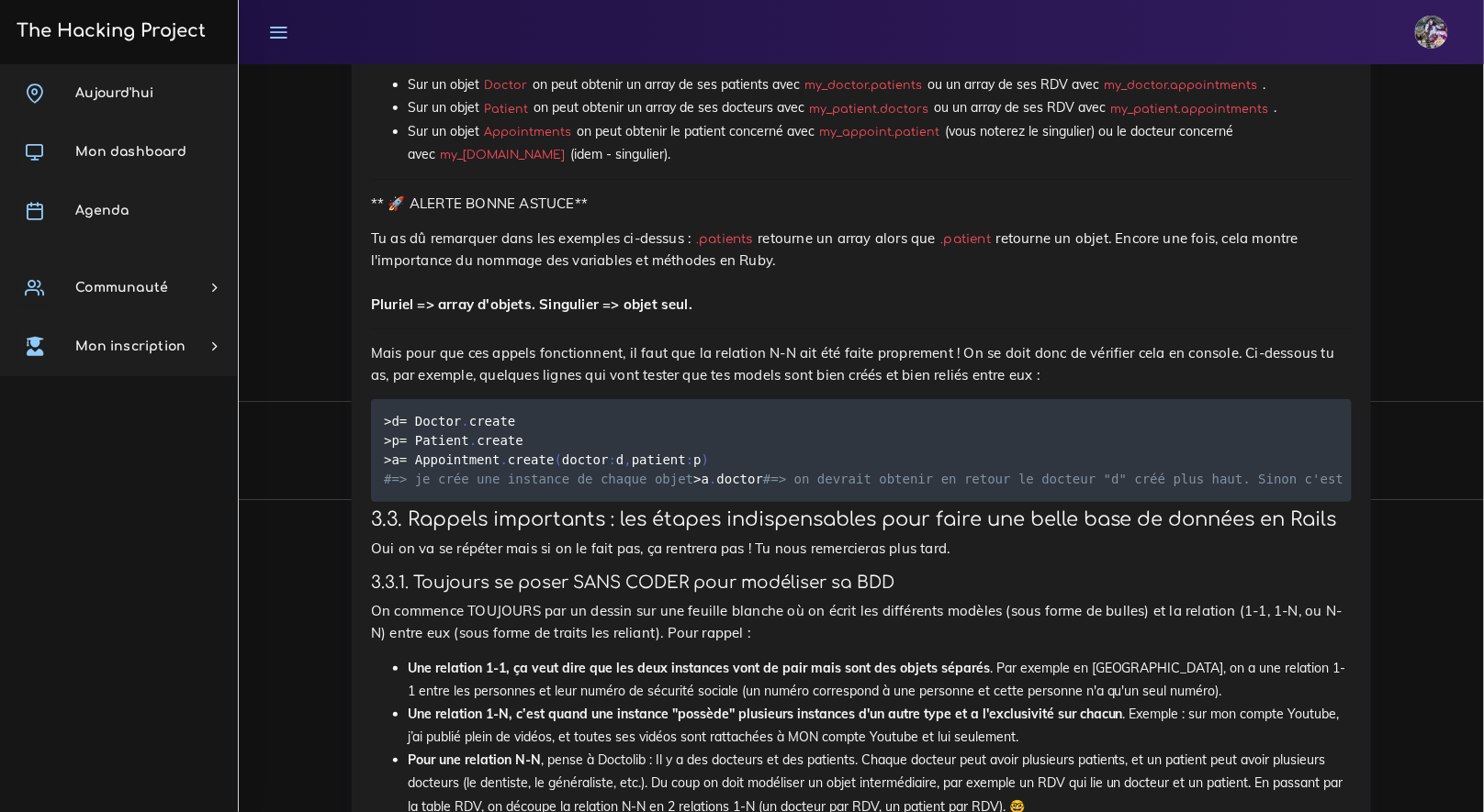
drag, startPoint x: 393, startPoint y: 728, endPoint x: 541, endPoint y: 728, distance: 148.0
drag, startPoint x: 397, startPoint y: 730, endPoint x: 541, endPoint y: 736, distance: 144.1
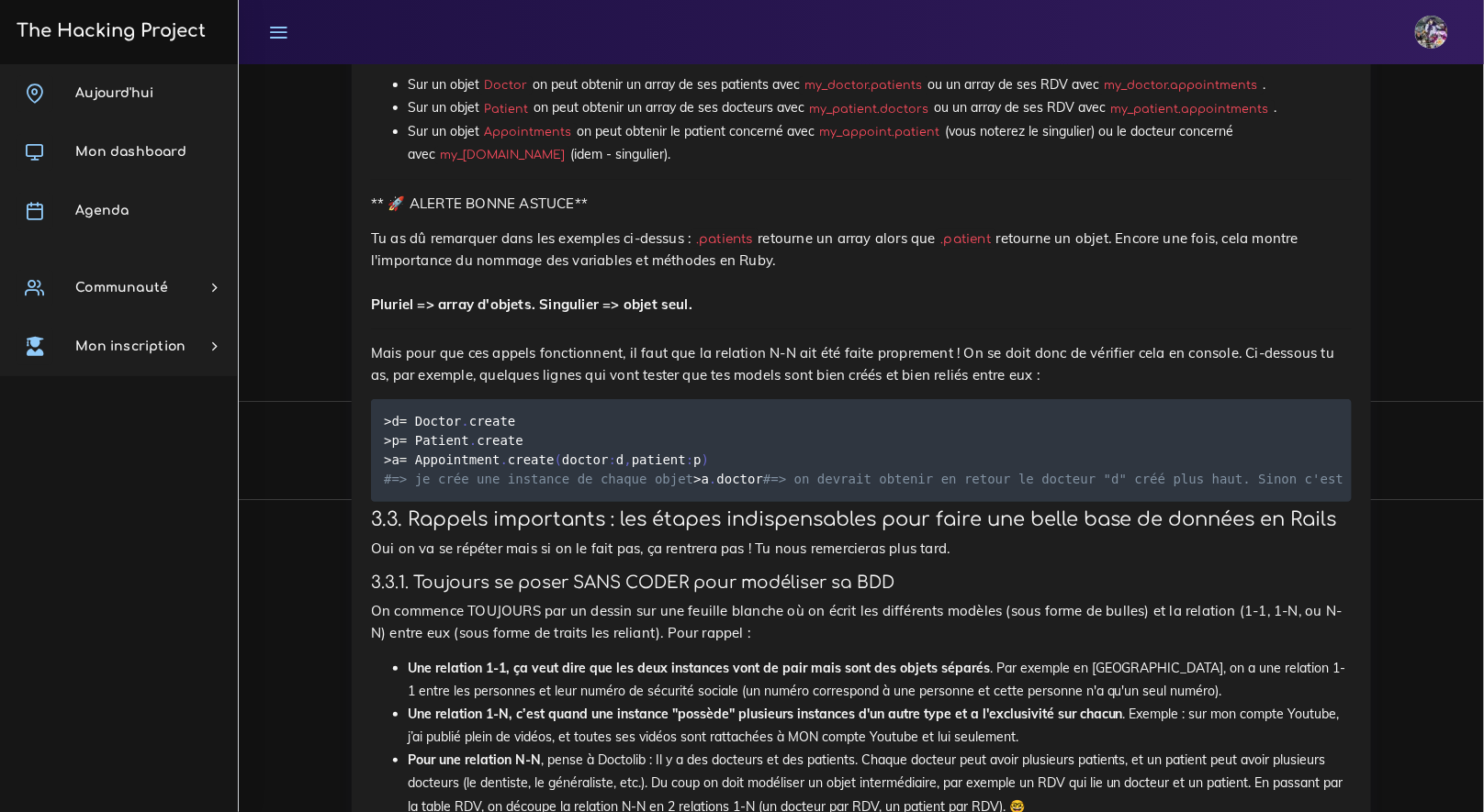
drag, startPoint x: 540, startPoint y: 732, endPoint x: 393, endPoint y: 734, distance: 147.0
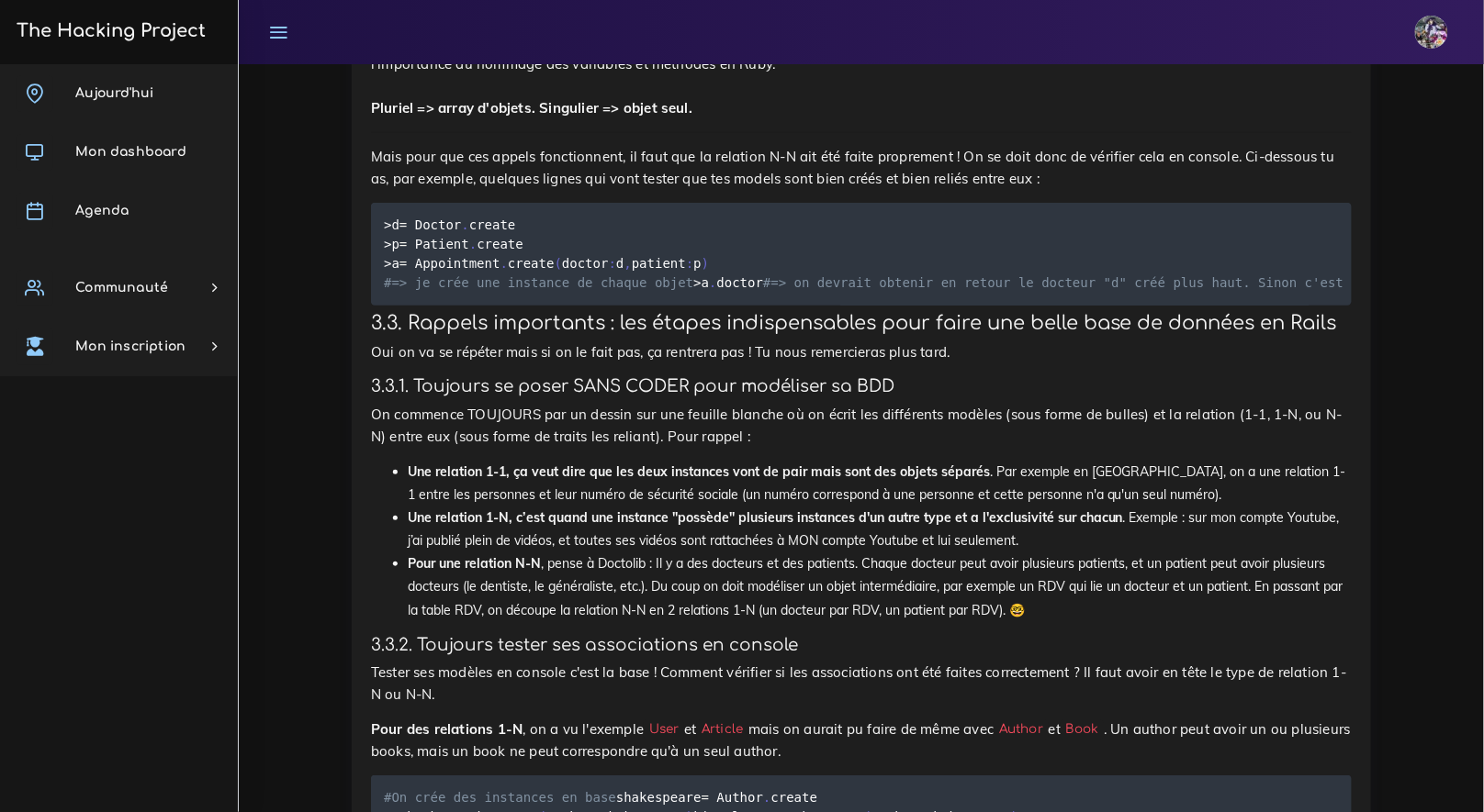
scroll to position [13610, 0]
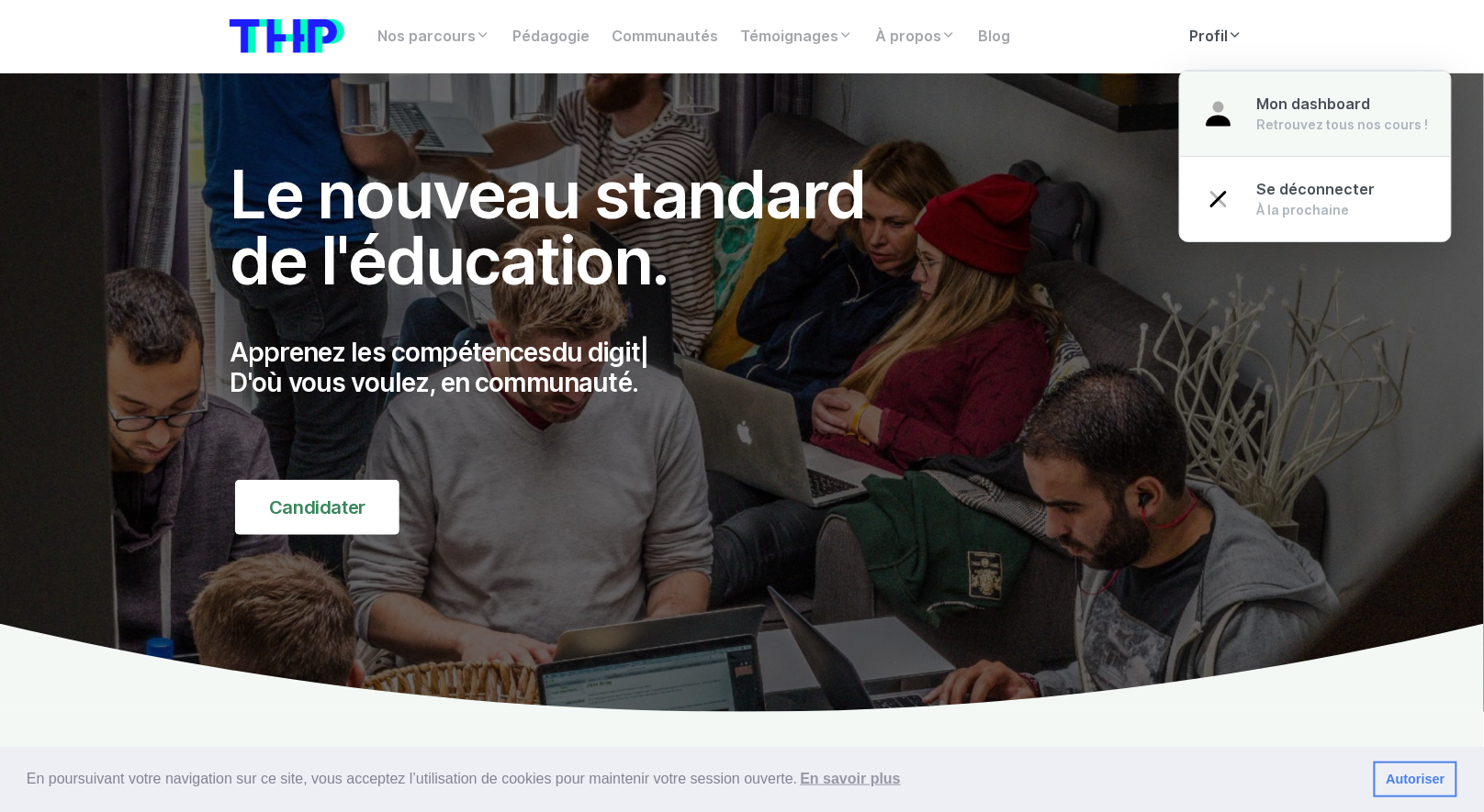
click at [1251, 114] on link "Mon dashboard Retrouvez tous nos cours !" at bounding box center [1316, 114] width 271 height 86
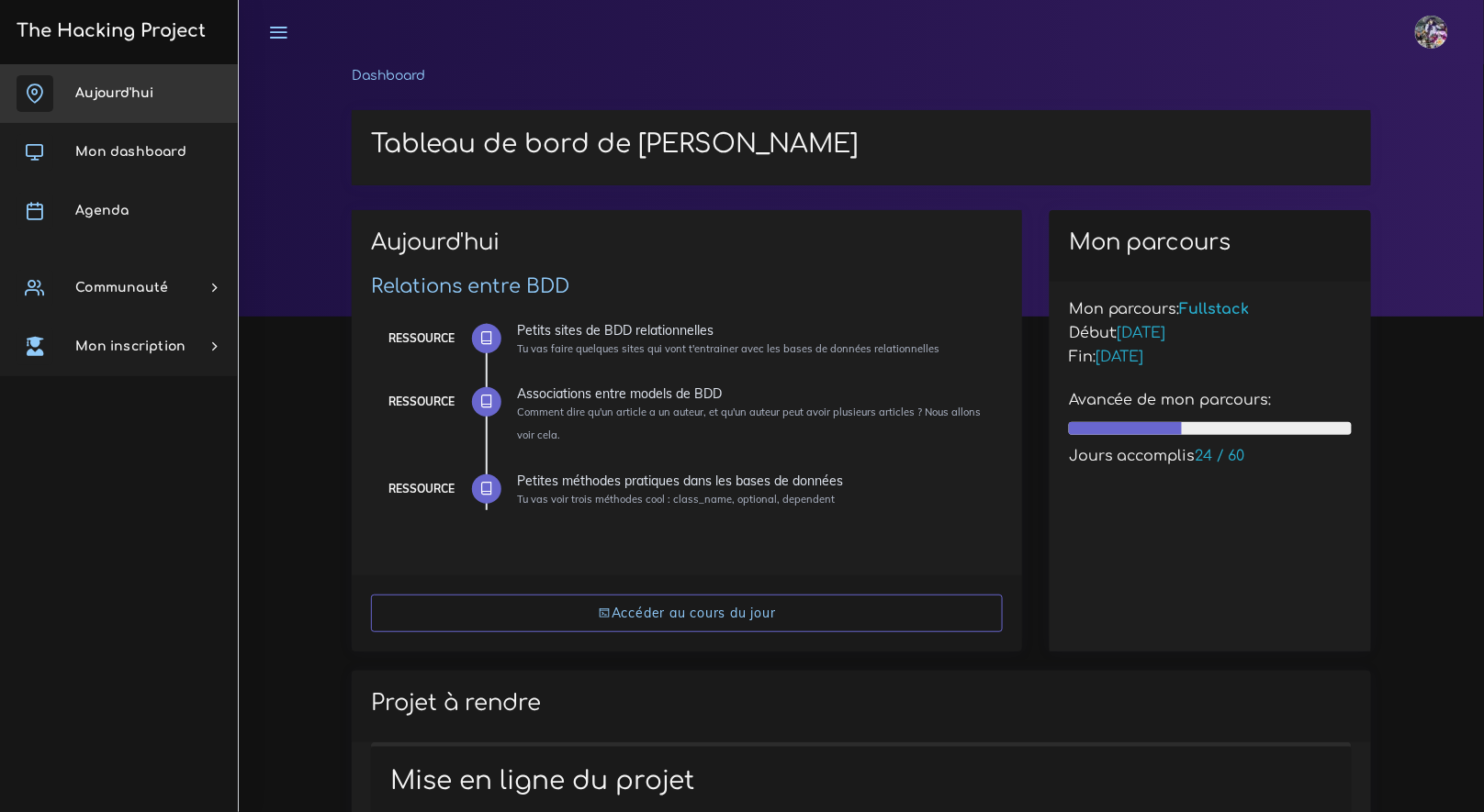
click at [127, 109] on link "Aujourd'hui" at bounding box center [118, 93] width 238 height 59
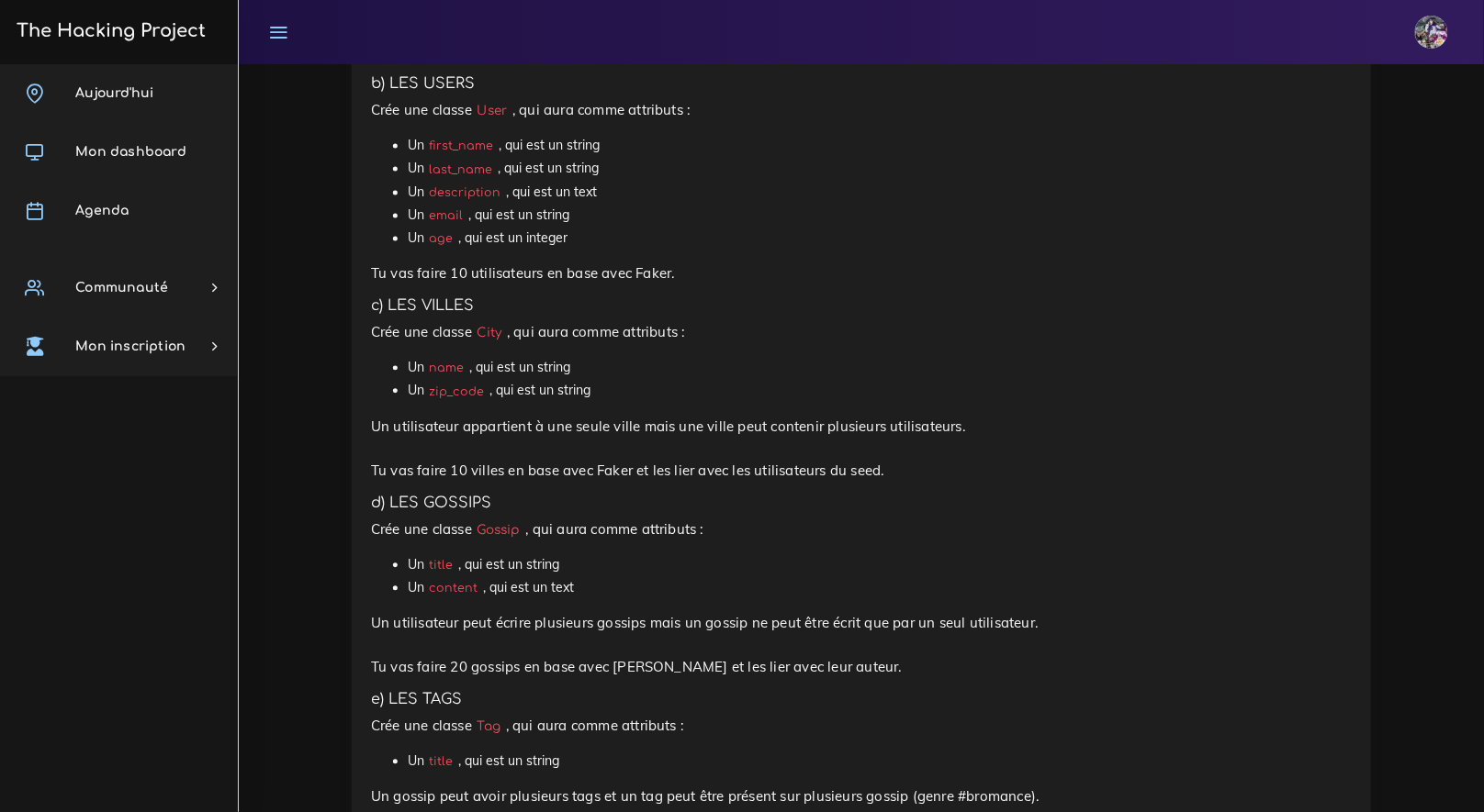
scroll to position [3290, 0]
